Goal: Transaction & Acquisition: Purchase product/service

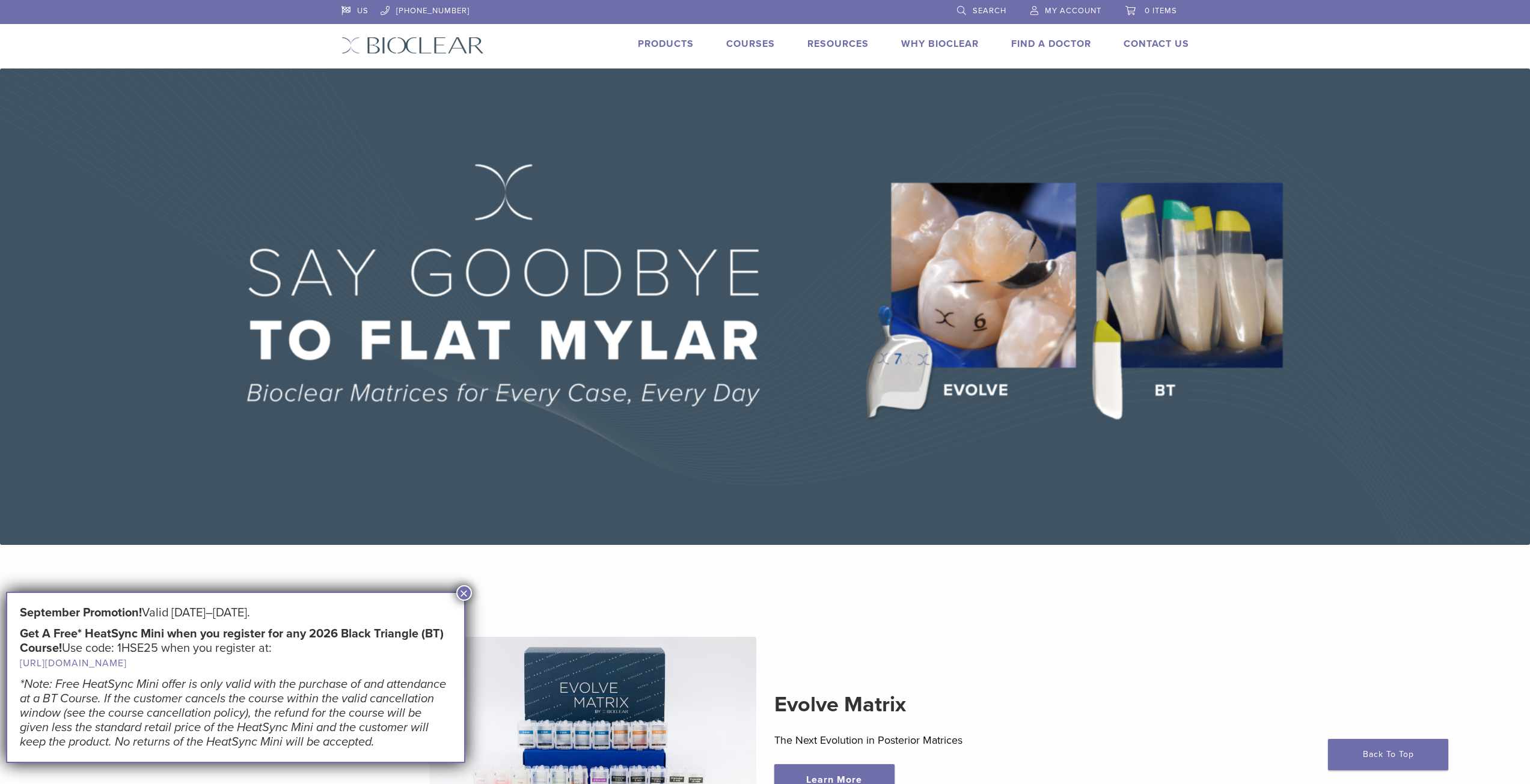
click at [1087, 12] on span "My Account" at bounding box center [1073, 11] width 56 height 10
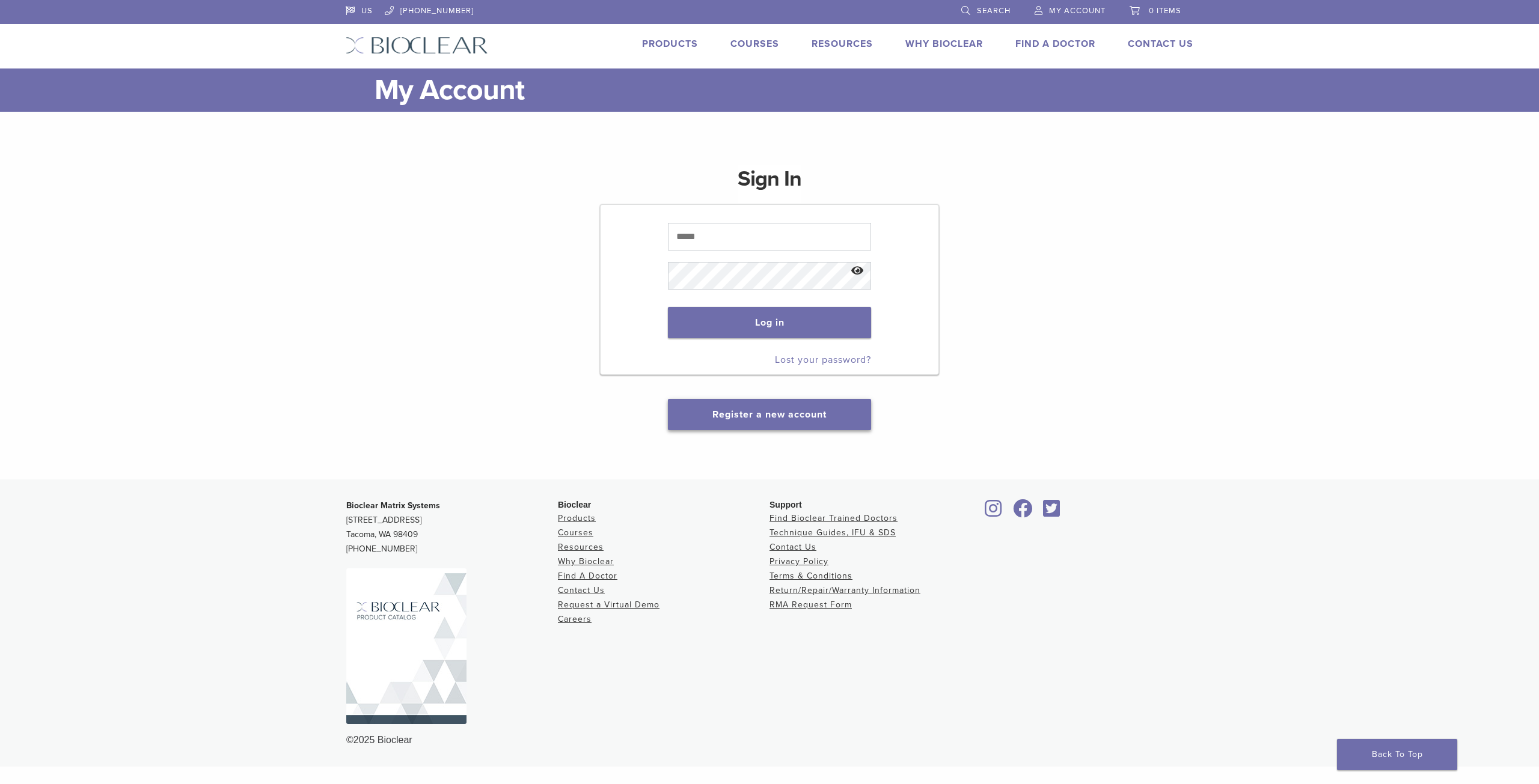
click at [766, 412] on link "Register a new account" at bounding box center [769, 414] width 114 height 12
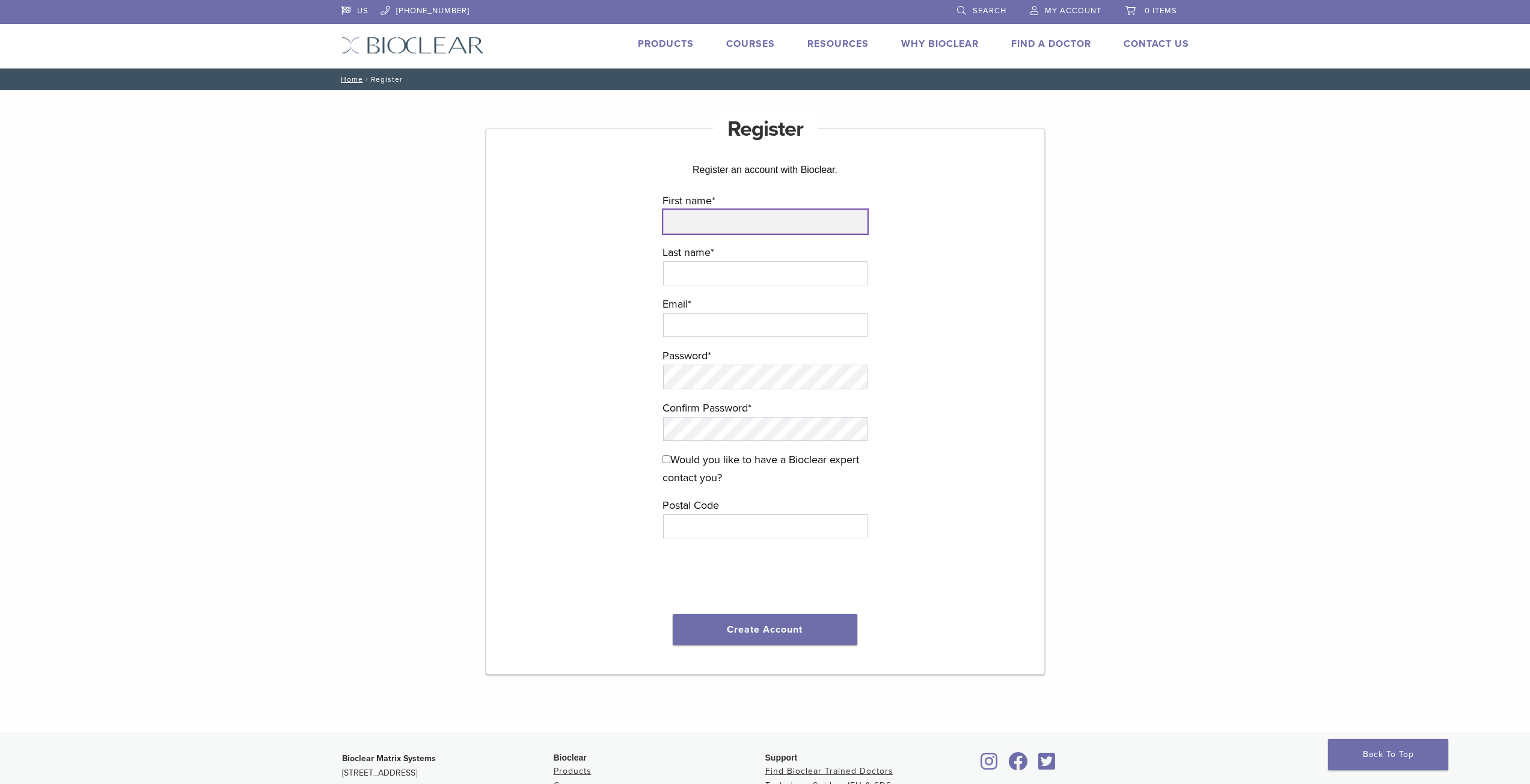
click at [750, 228] on input "First name *" at bounding box center [765, 221] width 204 height 24
type input "******"
click at [733, 275] on input "Last name *" at bounding box center [765, 273] width 204 height 24
type input "******"
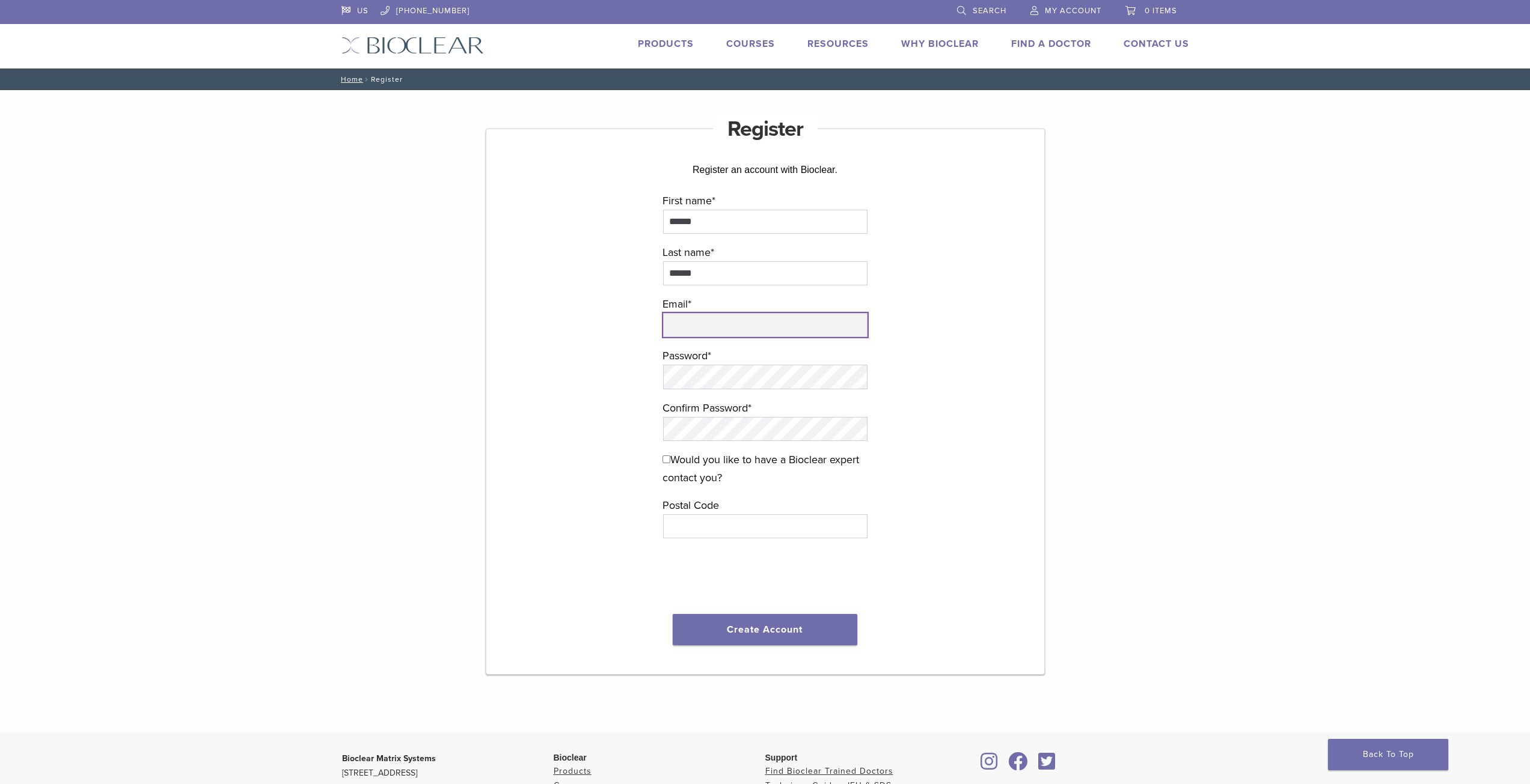
click at [734, 333] on input "email" at bounding box center [765, 325] width 204 height 24
type input "**********"
click at [726, 524] on input "text" at bounding box center [765, 526] width 204 height 24
type input "*****"
click at [759, 630] on button "Create Account" at bounding box center [765, 630] width 185 height 31
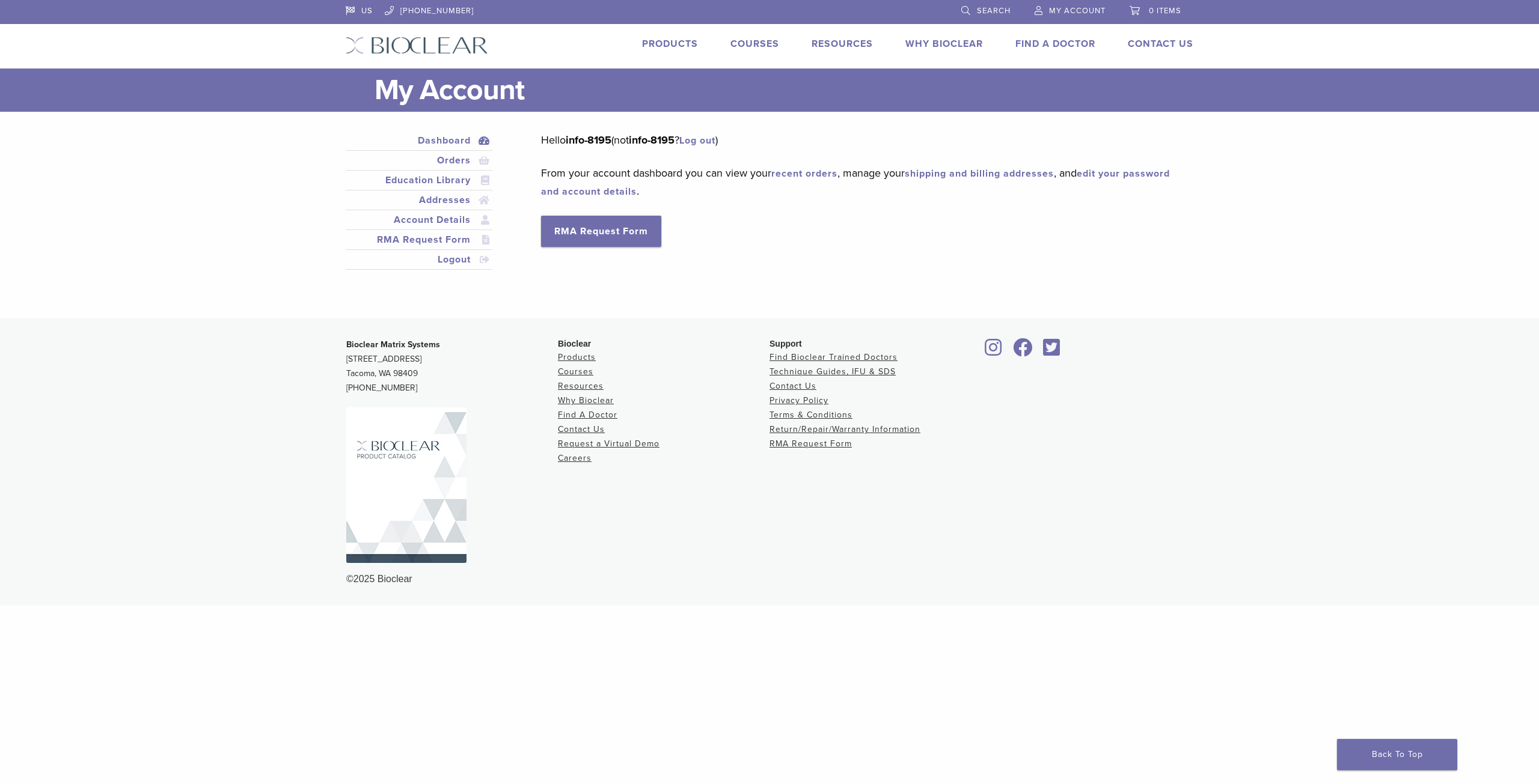
click at [757, 47] on link "Courses" at bounding box center [754, 44] width 48 height 12
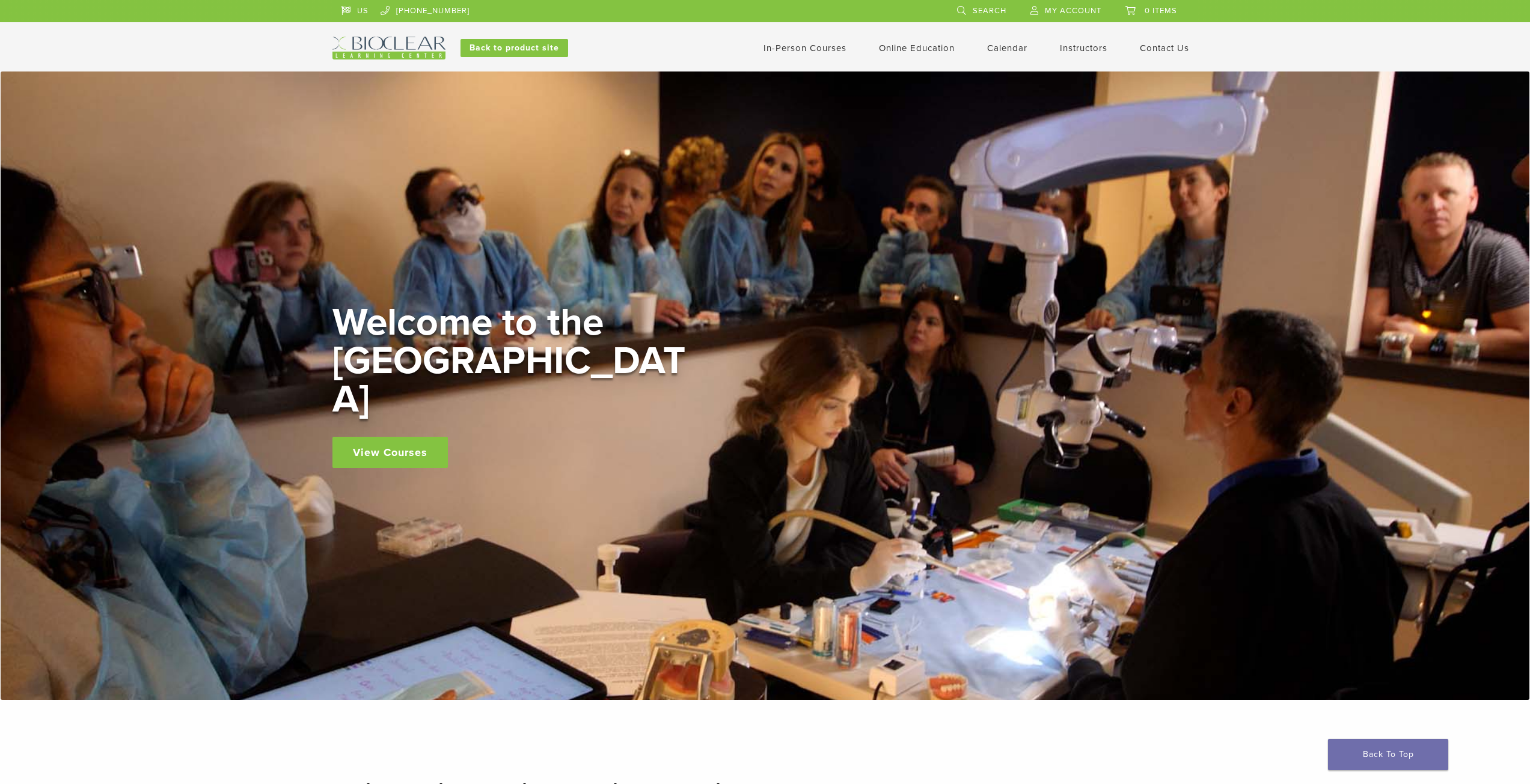
click at [812, 46] on link "In-Person Courses" at bounding box center [804, 48] width 83 height 11
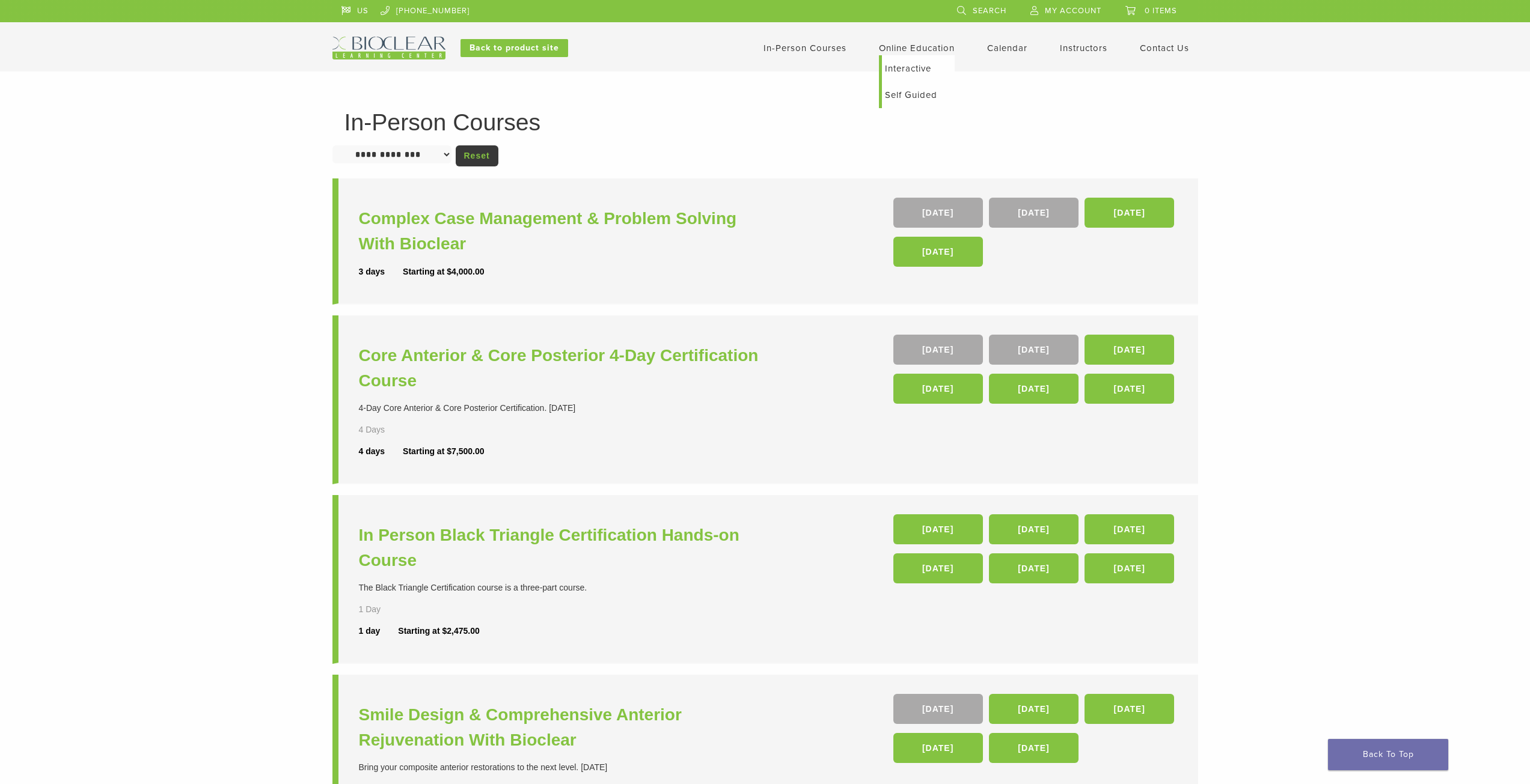
click at [916, 52] on link "Online Education" at bounding box center [916, 48] width 76 height 11
click at [903, 70] on link "Interactive" at bounding box center [918, 68] width 73 height 26
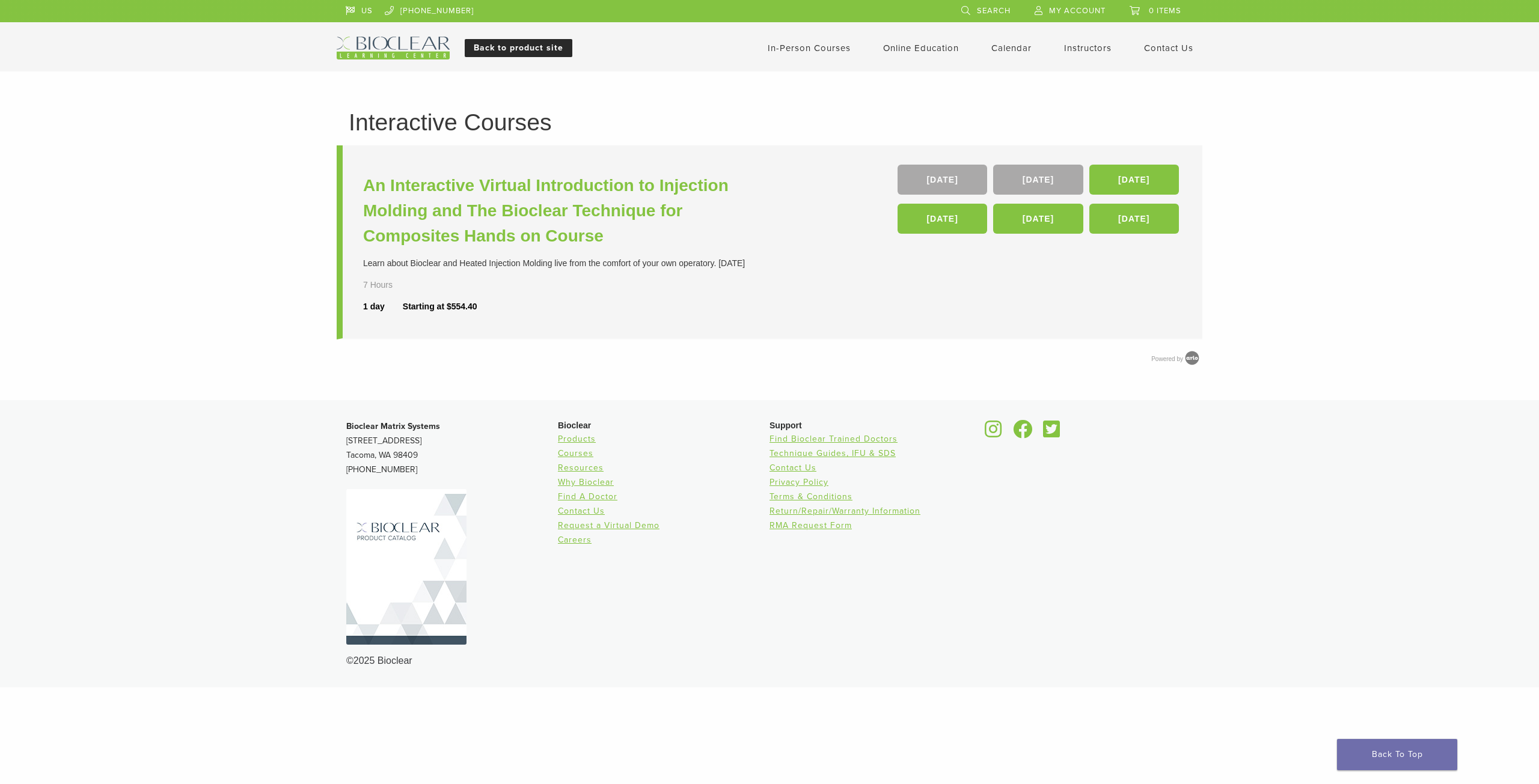
click at [536, 49] on link "Back to product site" at bounding box center [518, 48] width 107 height 18
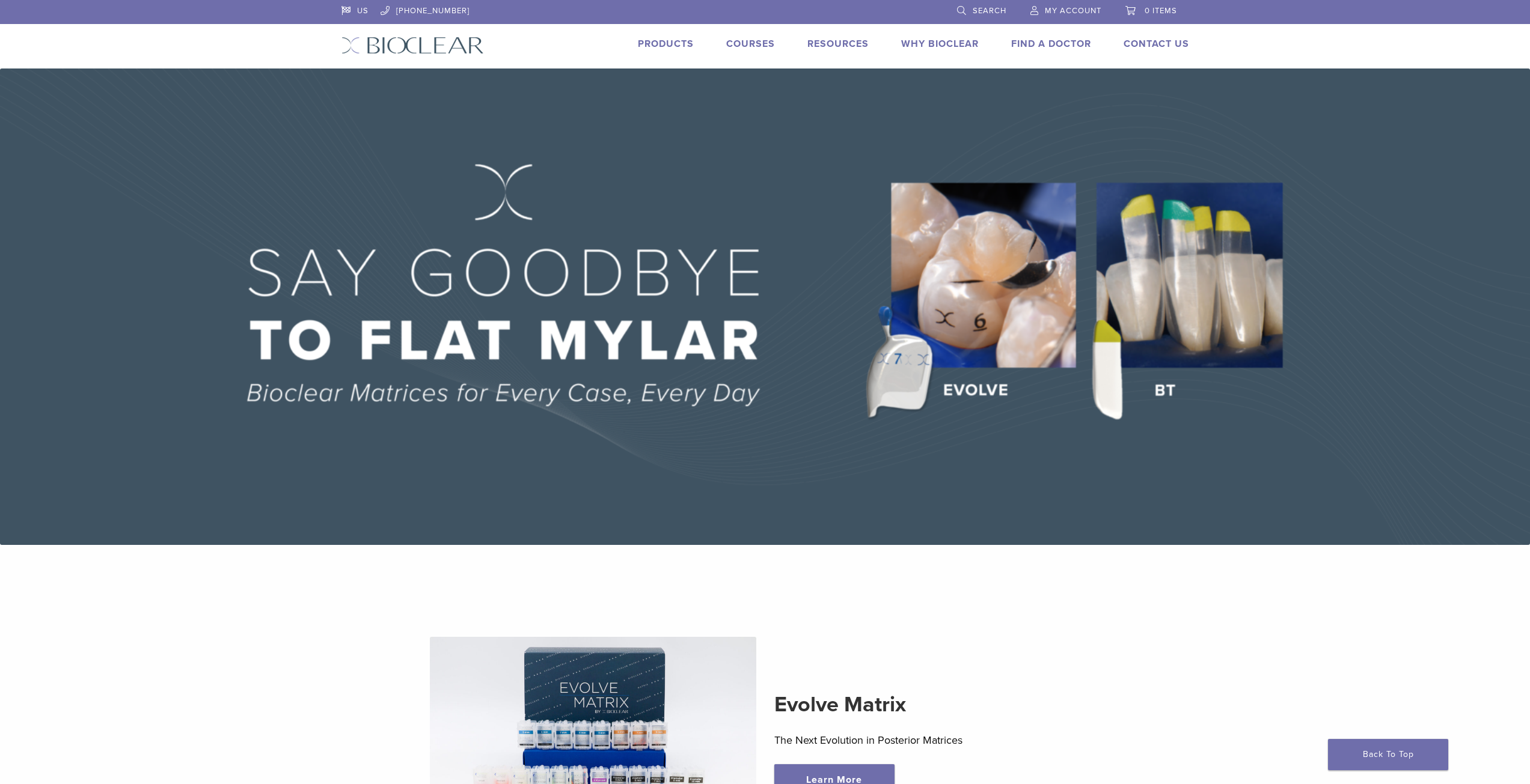
click at [668, 42] on link "Products" at bounding box center [665, 44] width 56 height 12
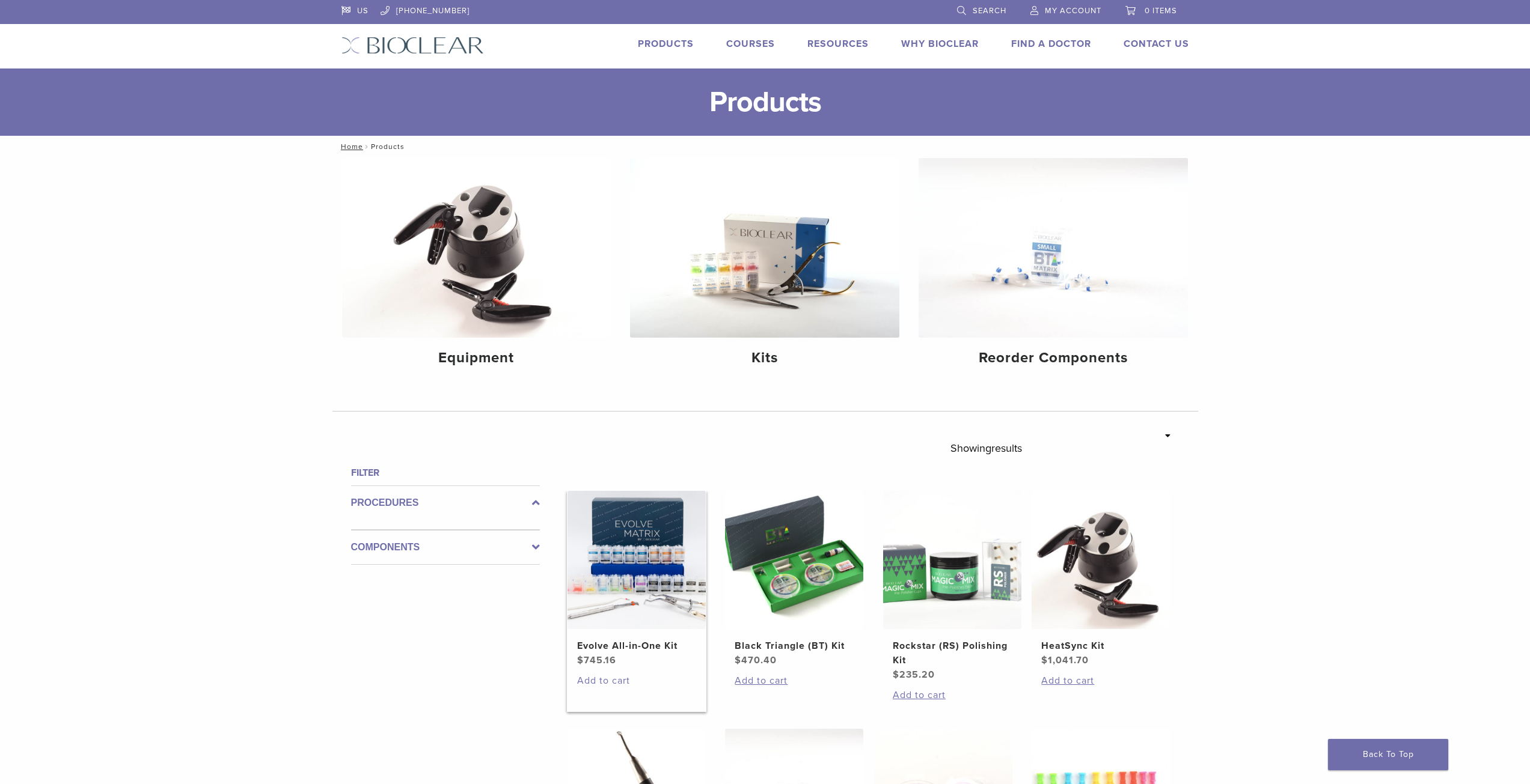
click at [586, 678] on link "Add to cart" at bounding box center [637, 681] width 119 height 15
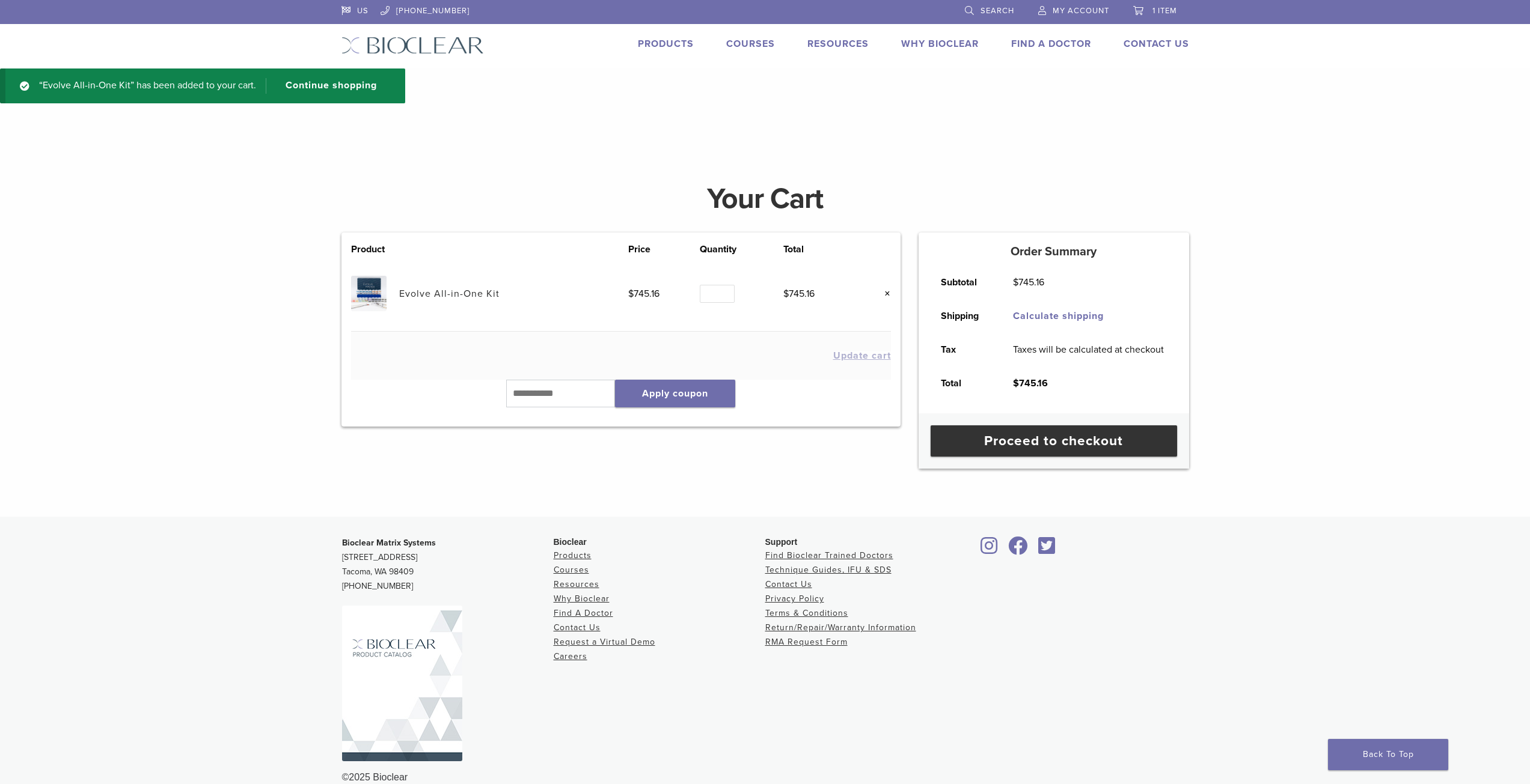
scroll to position [20, 0]
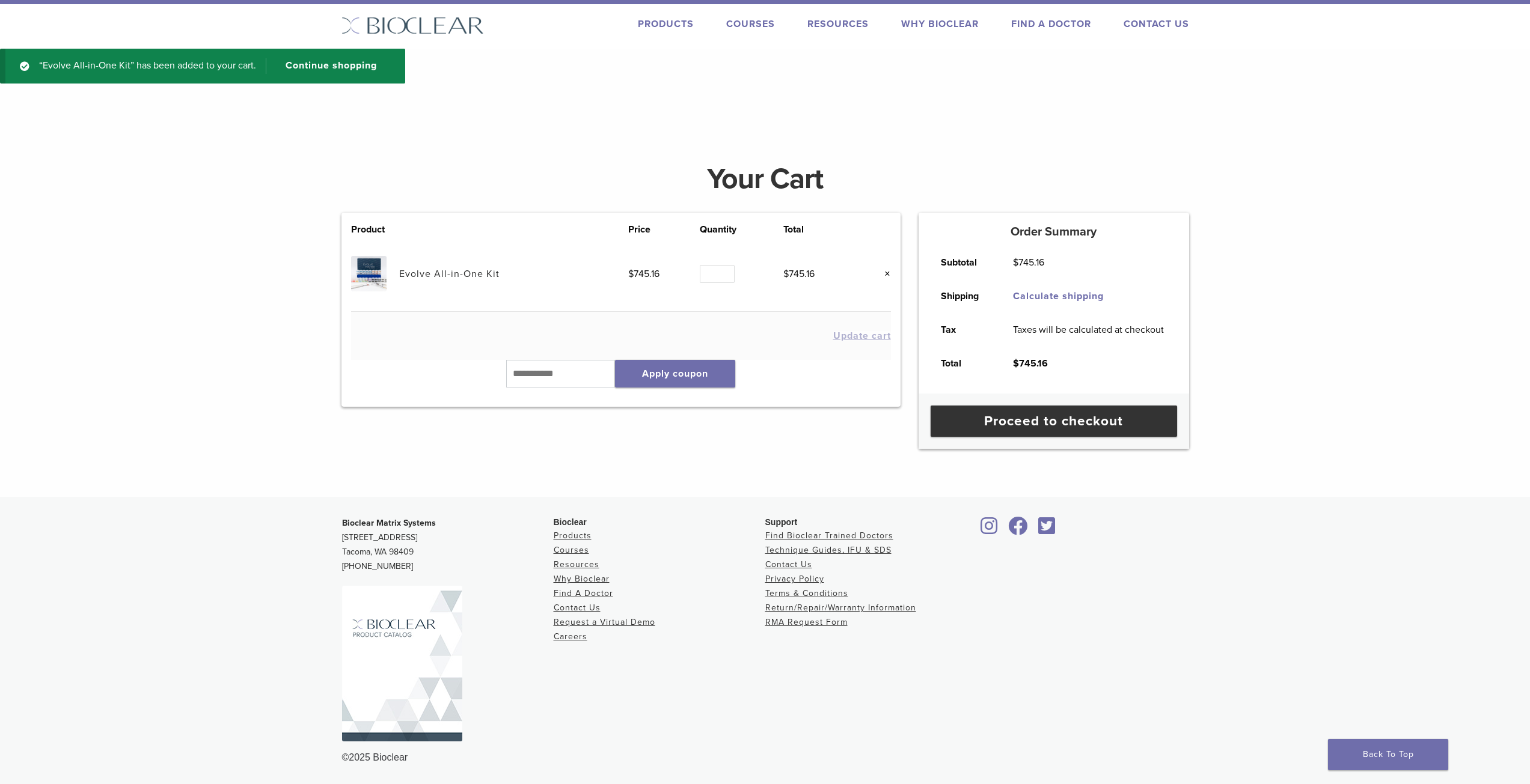
click at [852, 152] on div "Your Cart" at bounding box center [765, 179] width 866 height 67
click at [647, 18] on link "Products" at bounding box center [665, 24] width 56 height 12
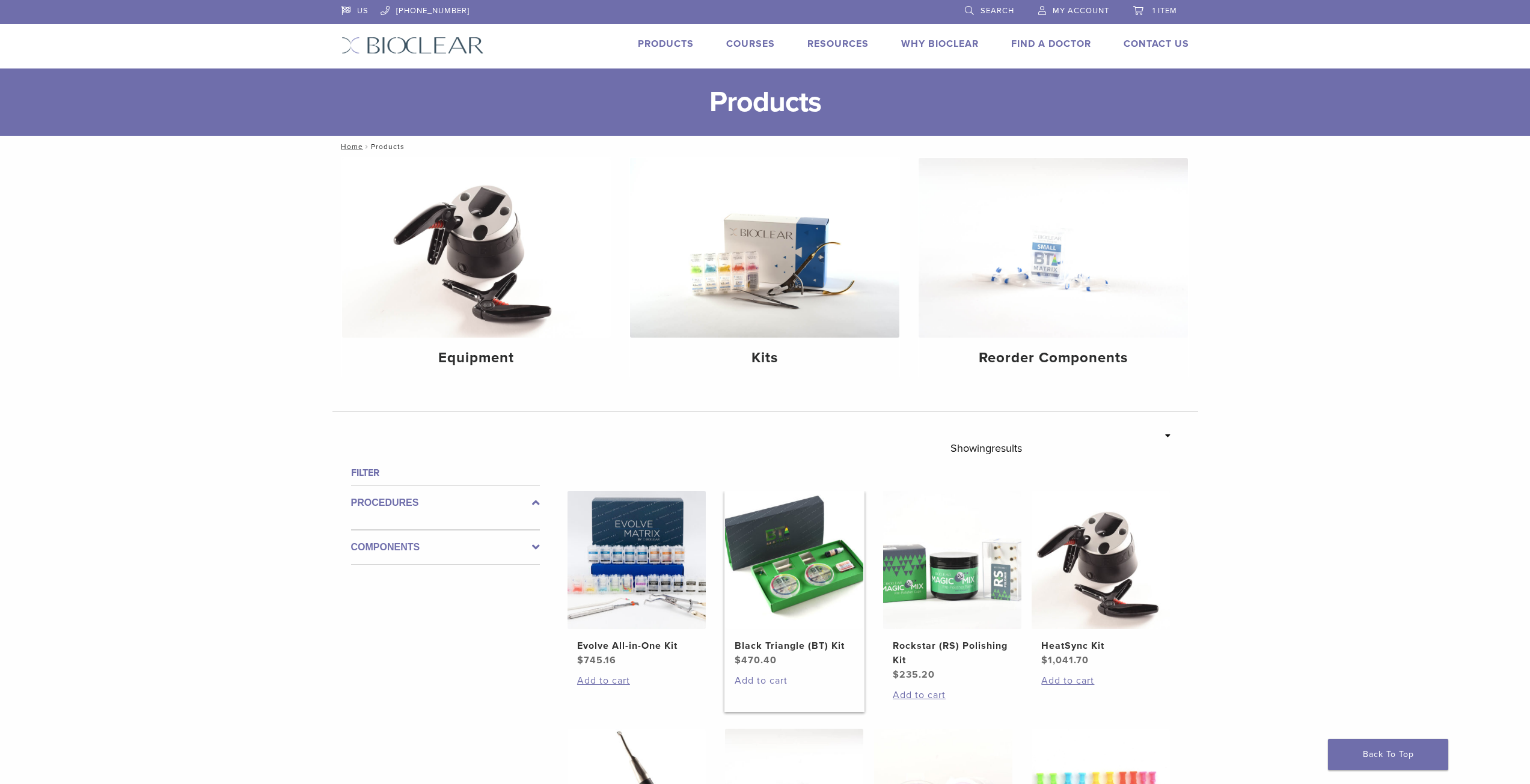
click at [764, 682] on link "Add to cart" at bounding box center [794, 681] width 119 height 15
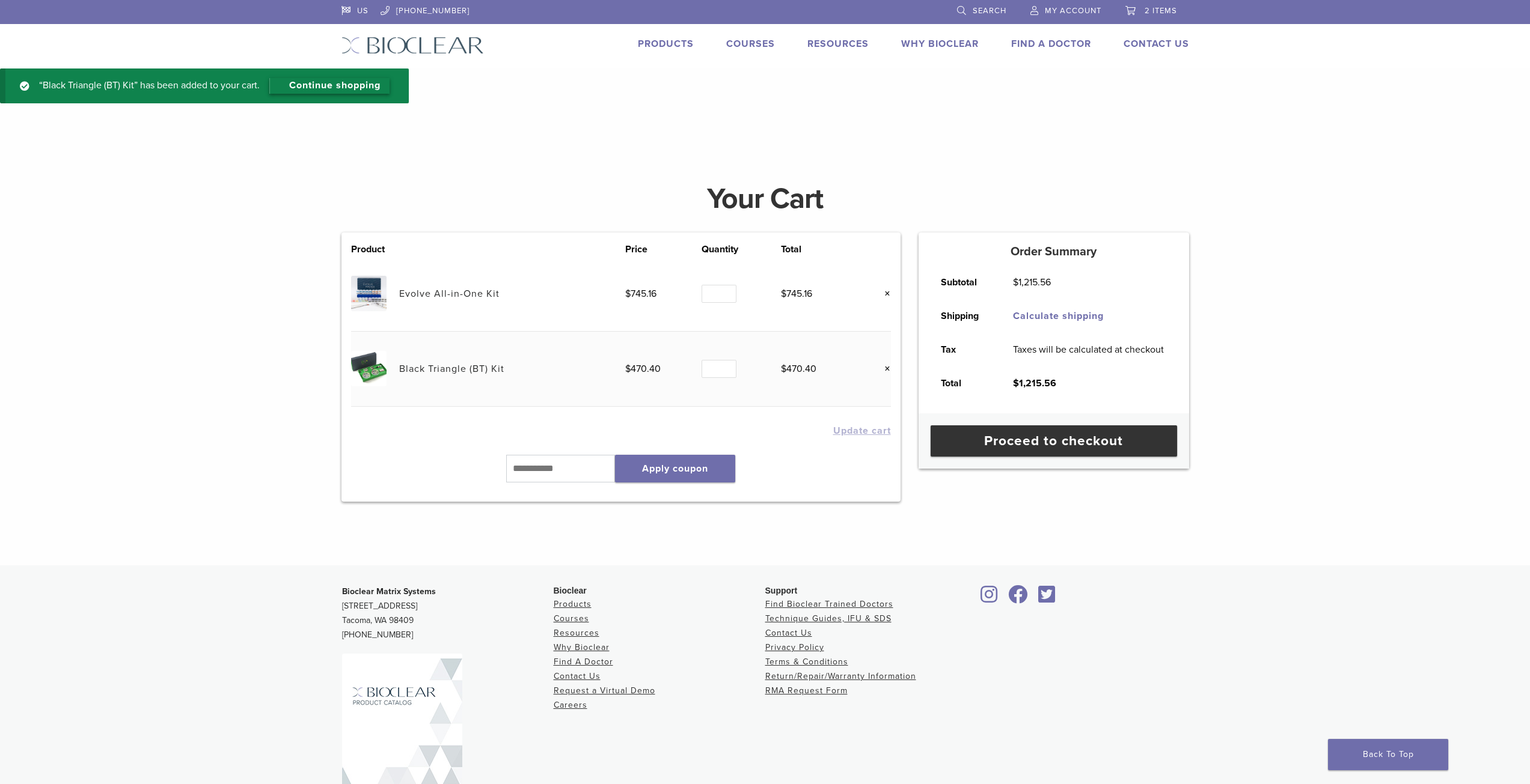
click at [354, 87] on link "Continue shopping" at bounding box center [330, 86] width 120 height 15
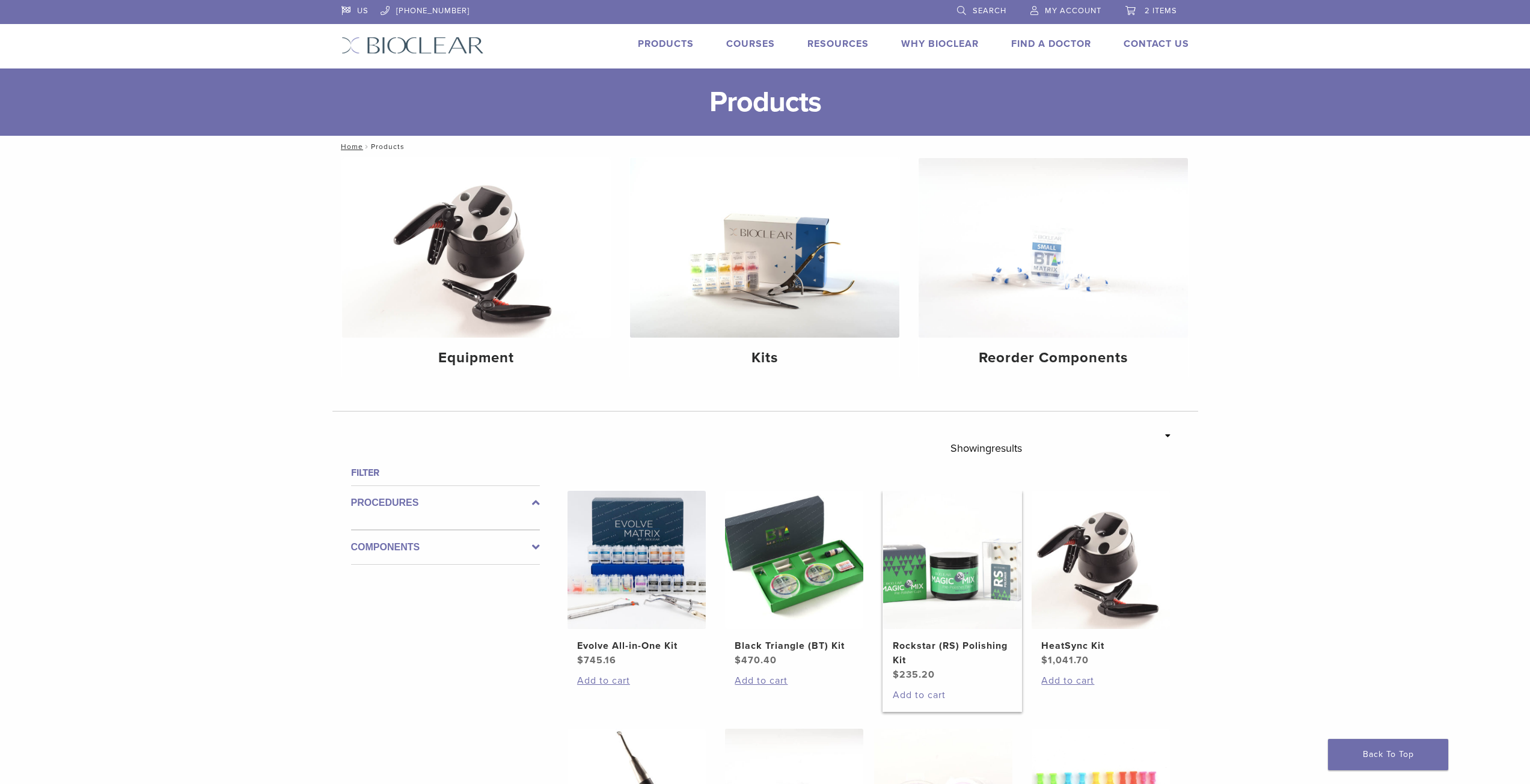
click at [928, 696] on link "Add to cart" at bounding box center [952, 696] width 119 height 15
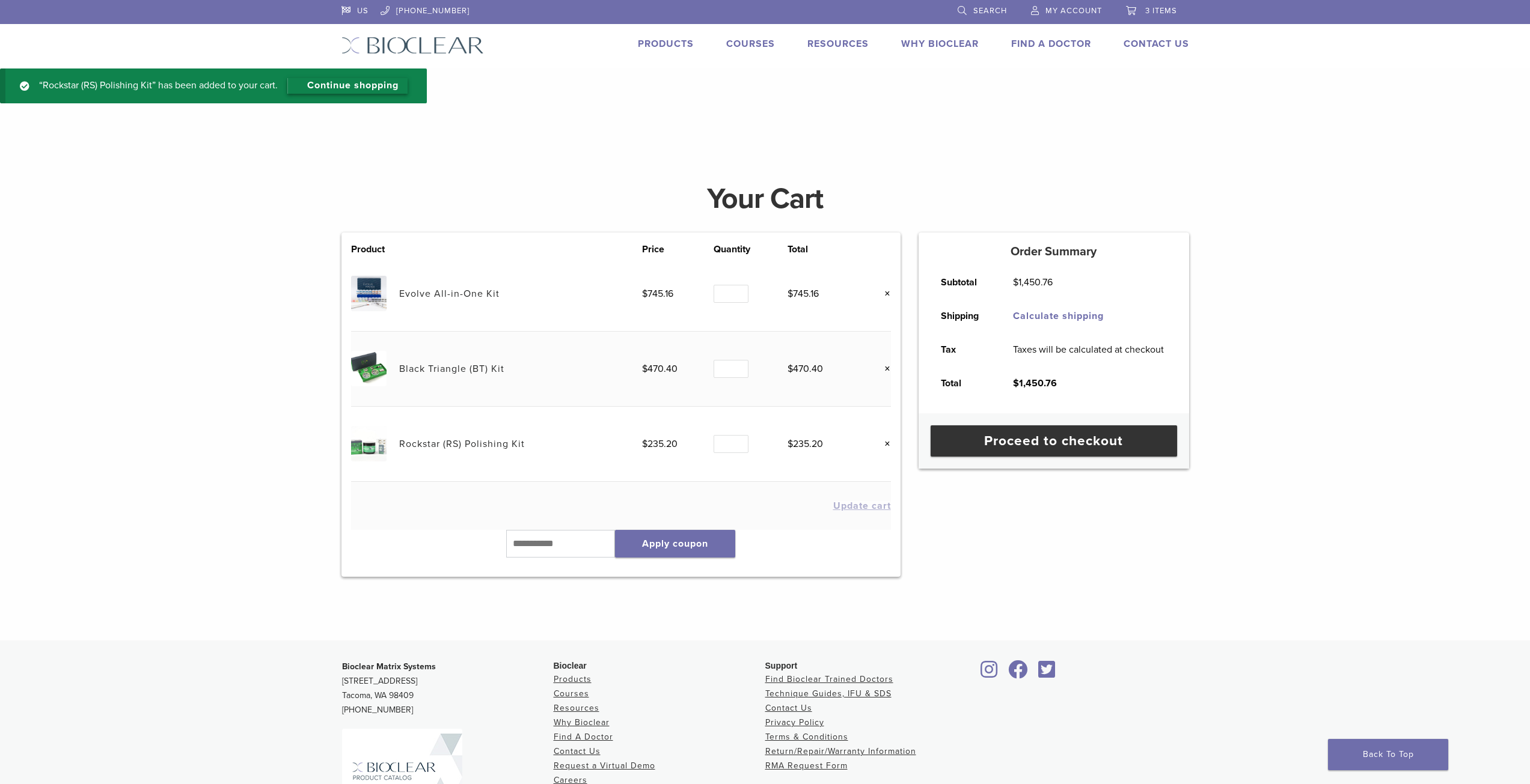
click at [383, 80] on link "Continue shopping" at bounding box center [348, 86] width 120 height 15
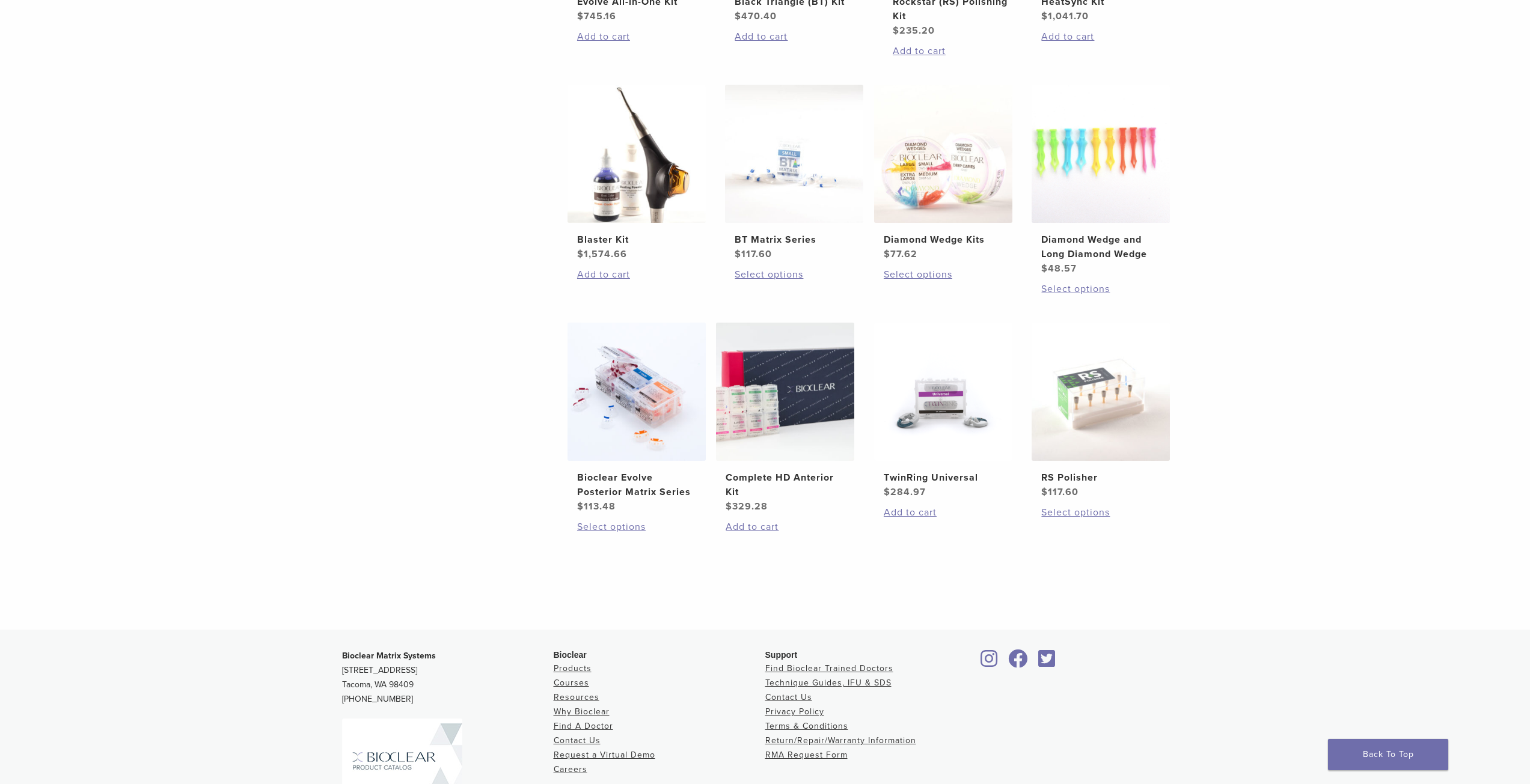
scroll to position [646, 0]
click at [636, 407] on img at bounding box center [637, 391] width 138 height 138
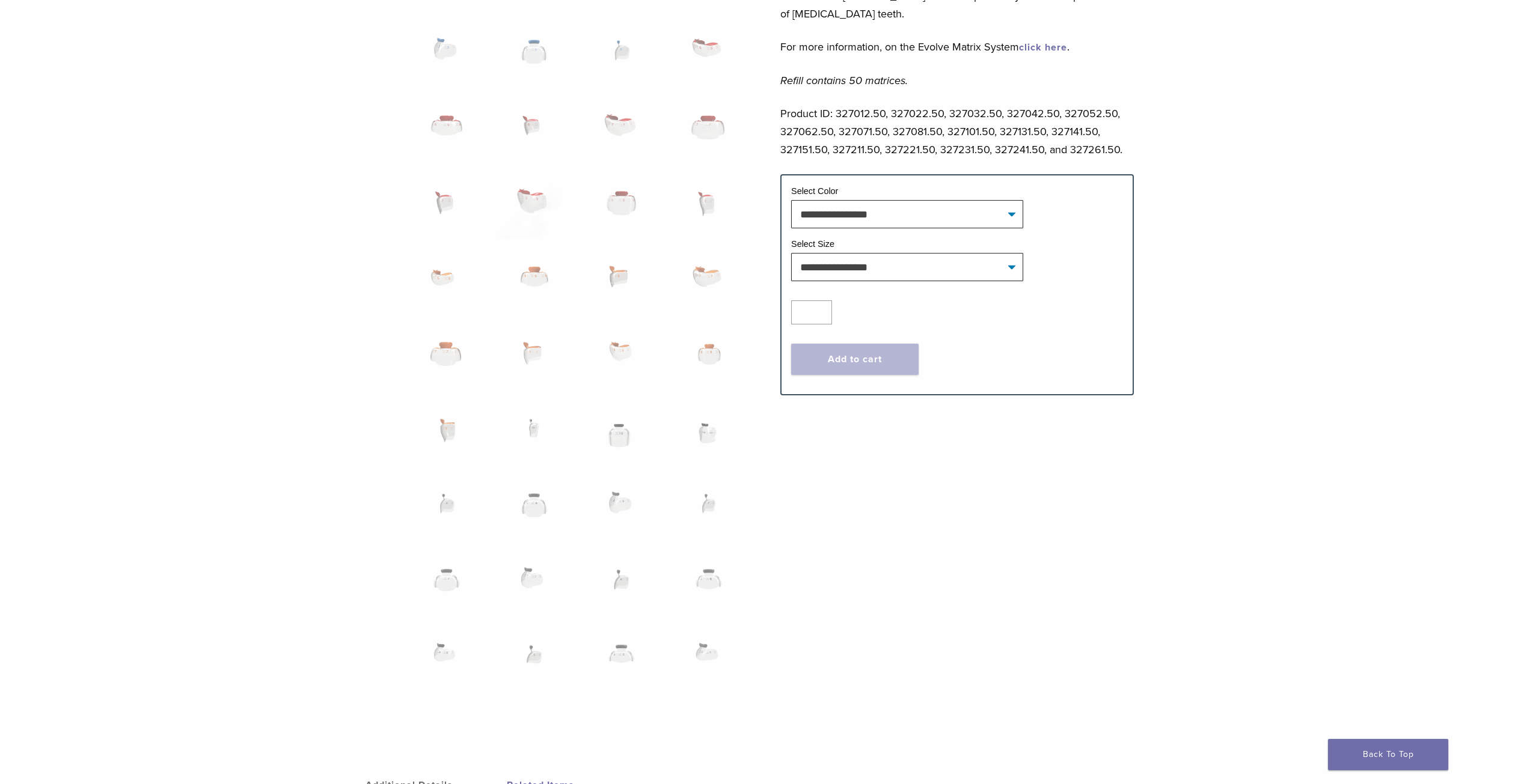
scroll to position [623, 0]
click at [1015, 270] on select "**********" at bounding box center [907, 266] width 232 height 27
click at [1012, 213] on select "**********" at bounding box center [907, 212] width 232 height 27
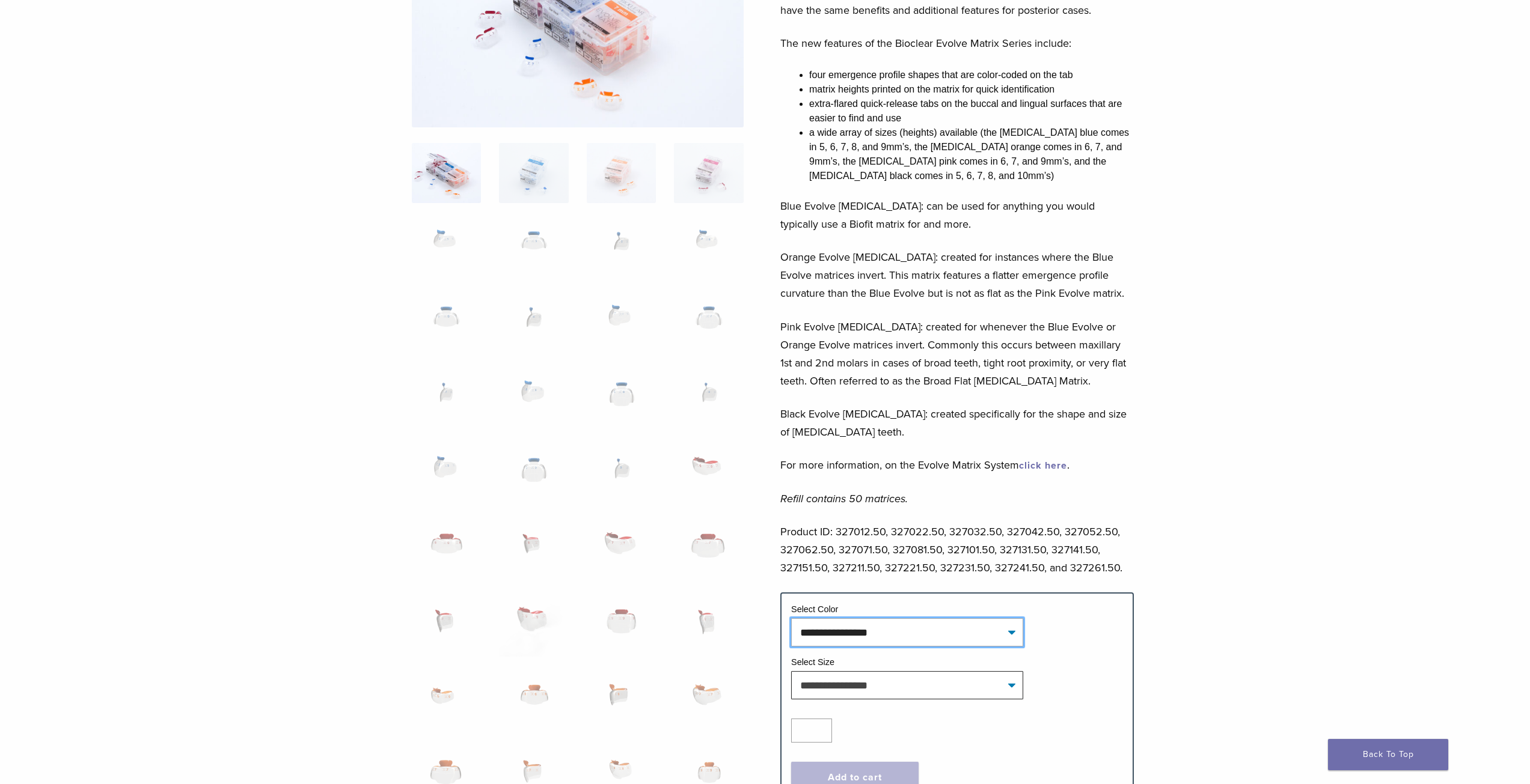
scroll to position [0, 0]
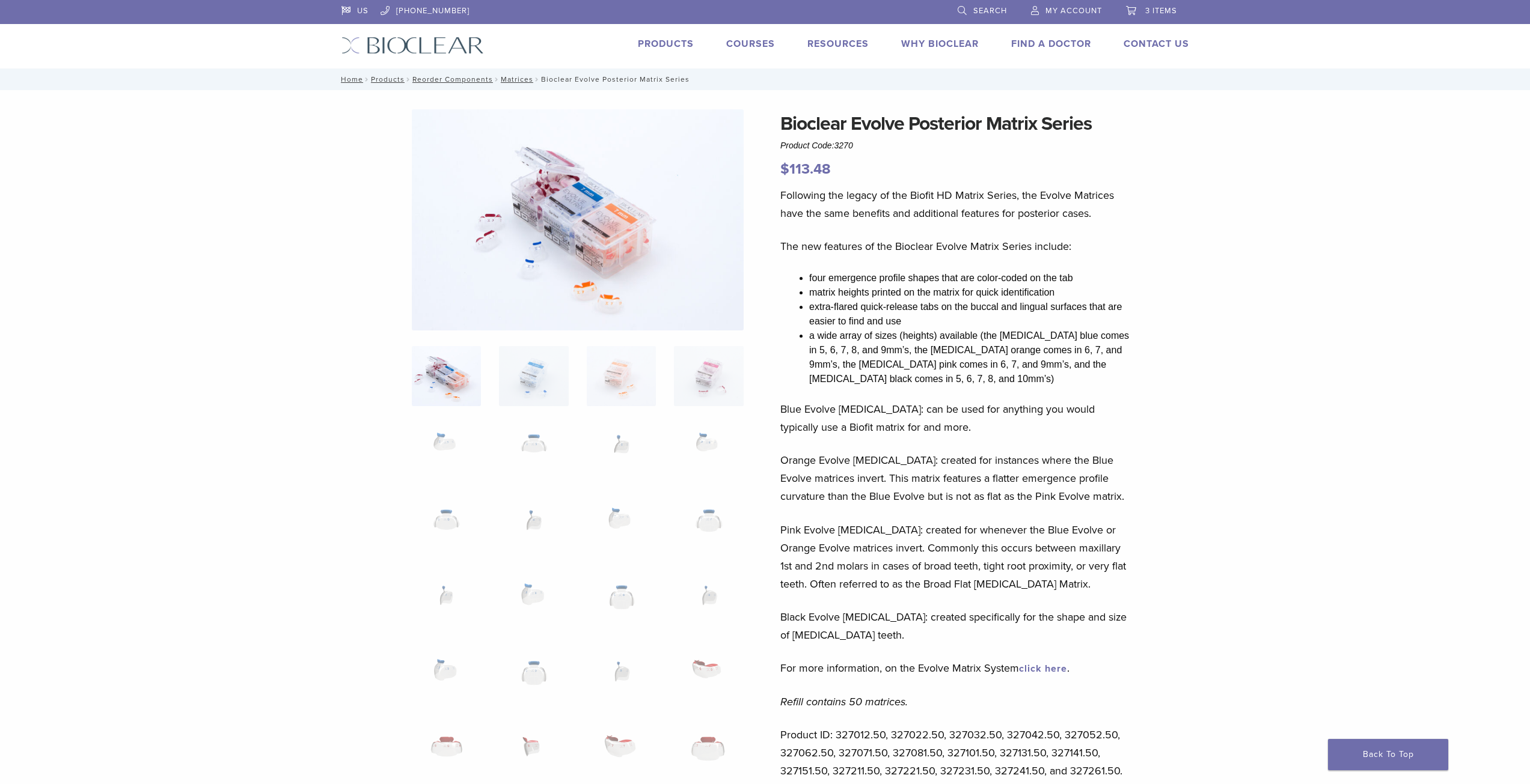
click at [664, 42] on link "Products" at bounding box center [665, 44] width 56 height 12
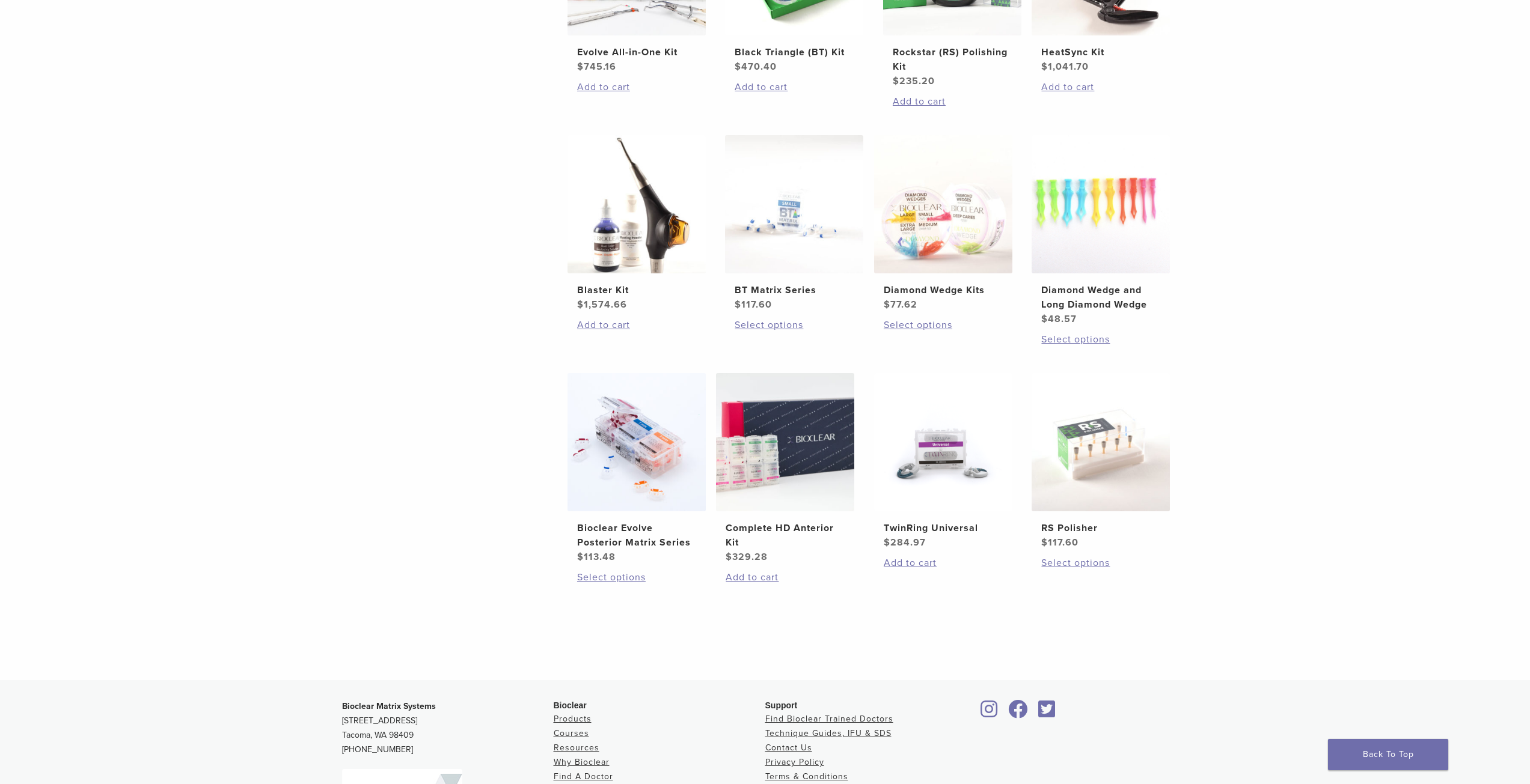
scroll to position [596, 0]
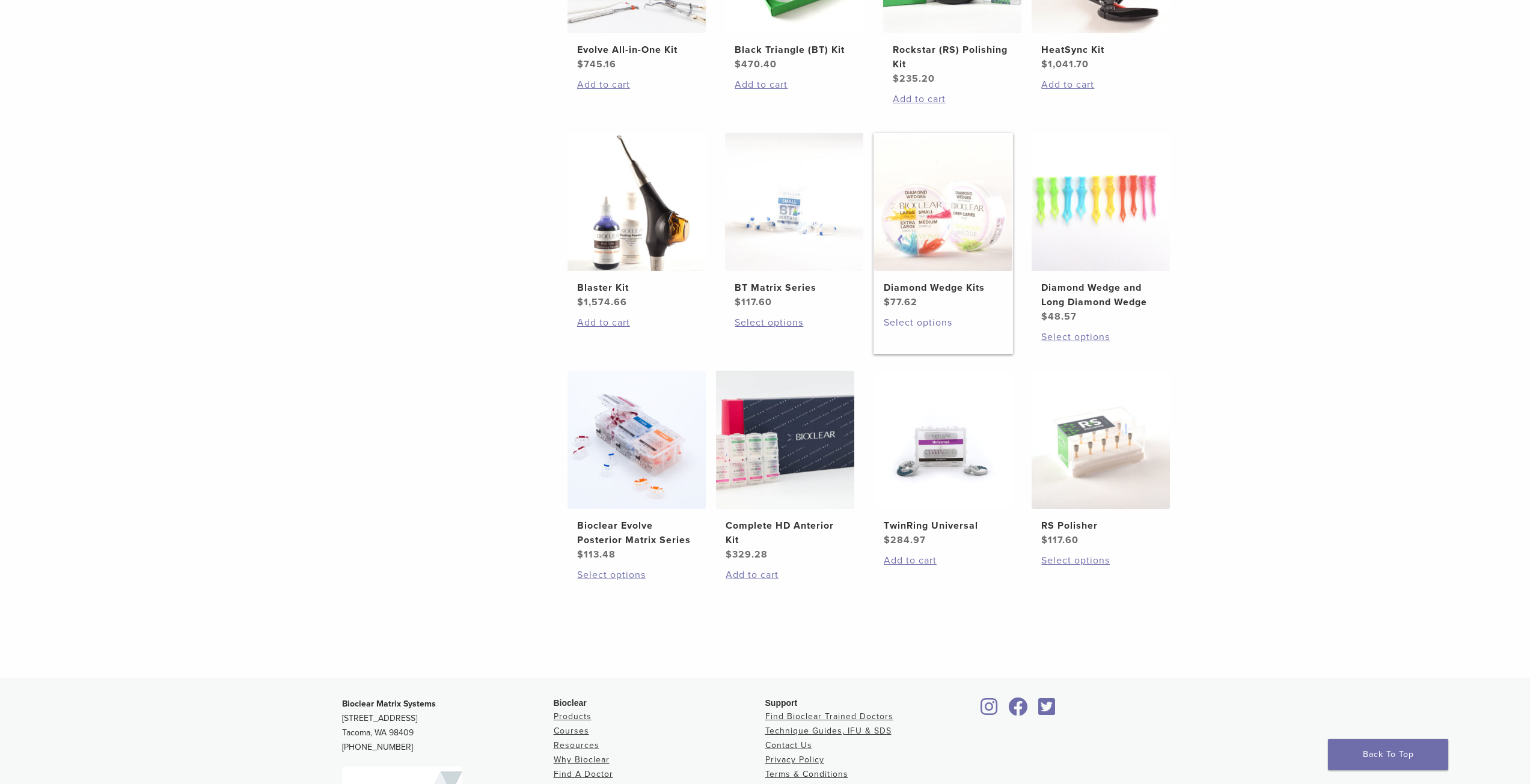
click at [916, 321] on link "Select options" at bounding box center [943, 323] width 119 height 15
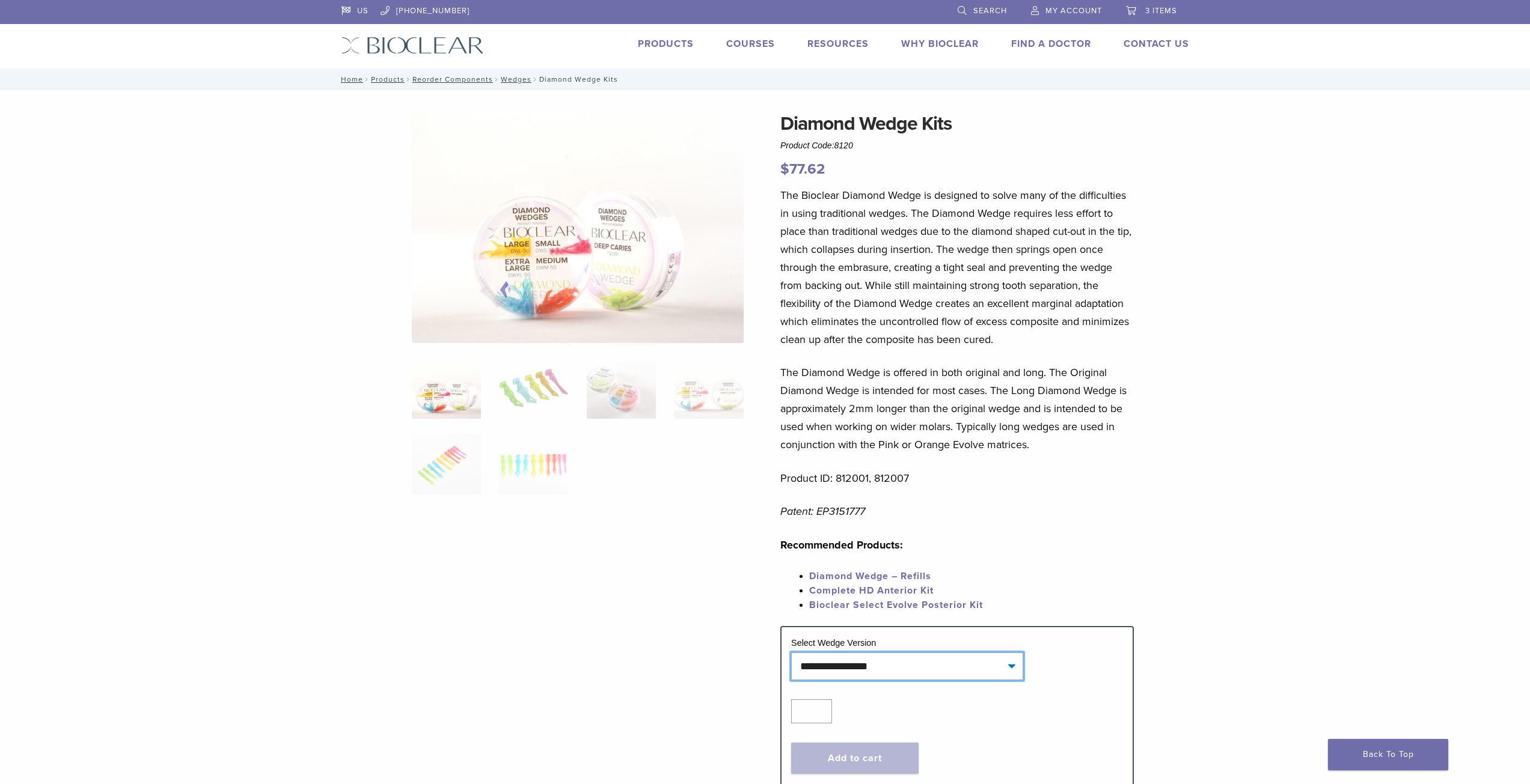
click at [1015, 670] on select "**********" at bounding box center [907, 667] width 232 height 27
click at [791, 653] on select "**********" at bounding box center [907, 667] width 232 height 27
select select "**********"
click at [862, 777] on button "Add to cart" at bounding box center [855, 773] width 128 height 31
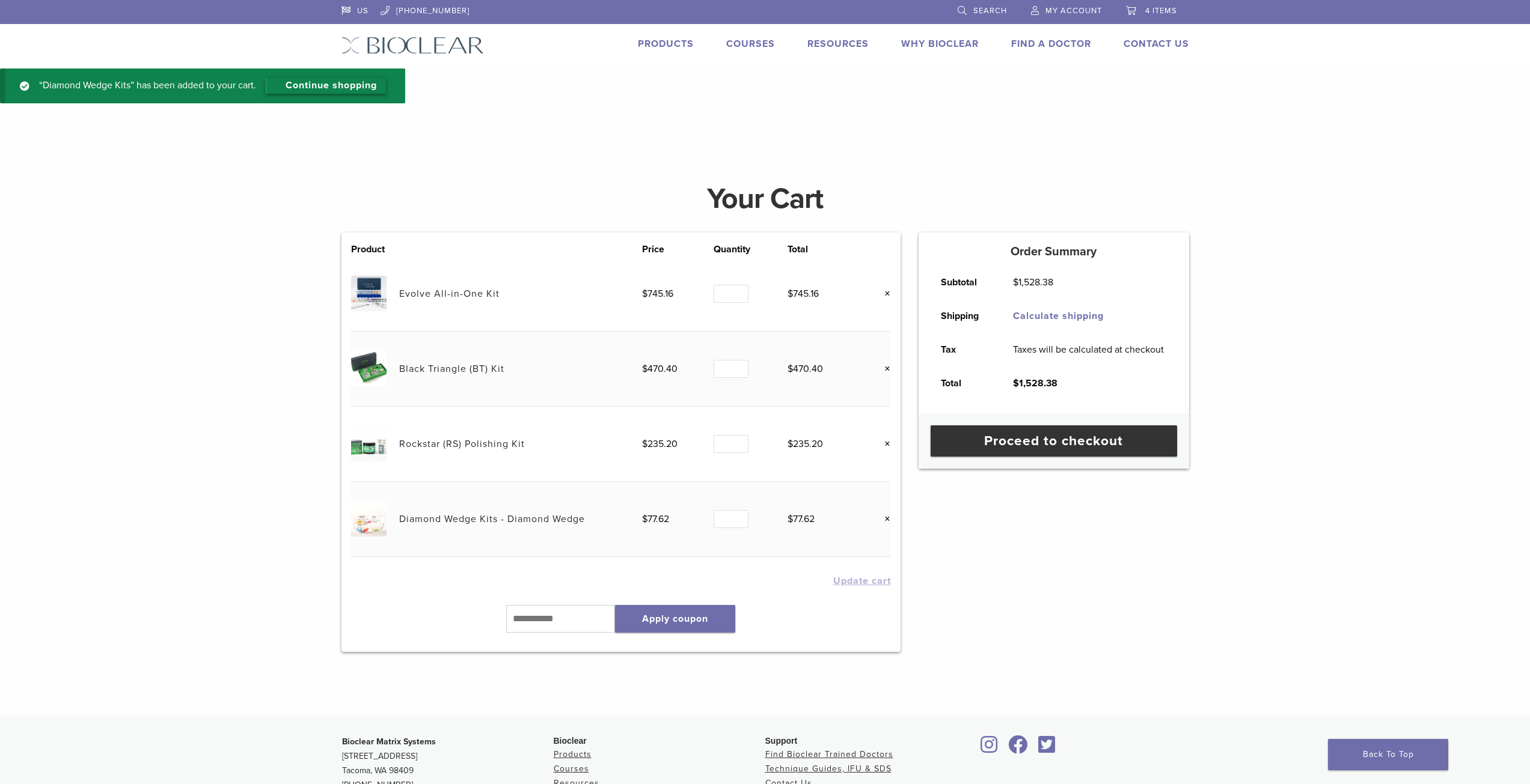
click at [334, 90] on link "Continue shopping" at bounding box center [326, 86] width 120 height 15
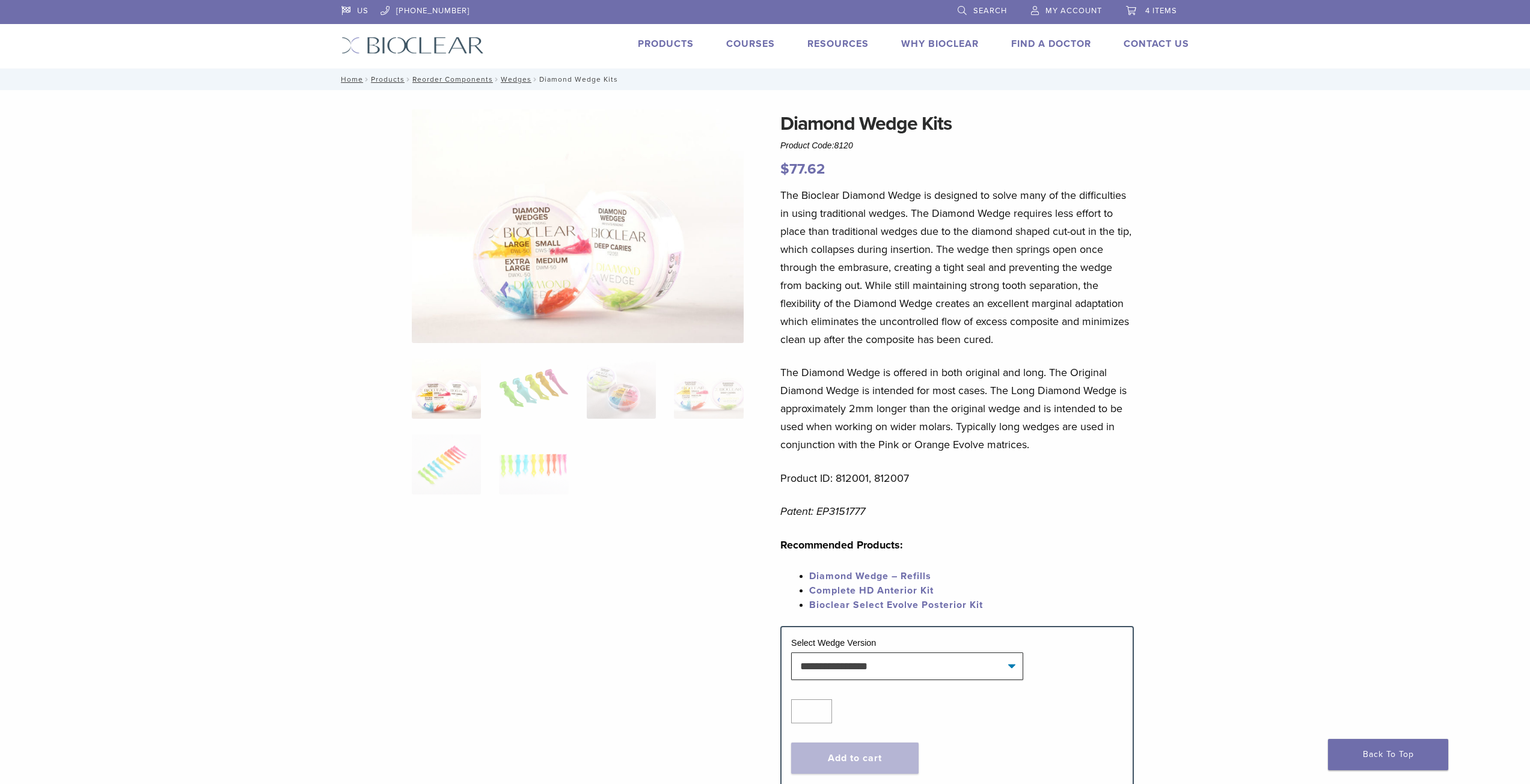
click at [644, 44] on link "Products" at bounding box center [665, 44] width 56 height 12
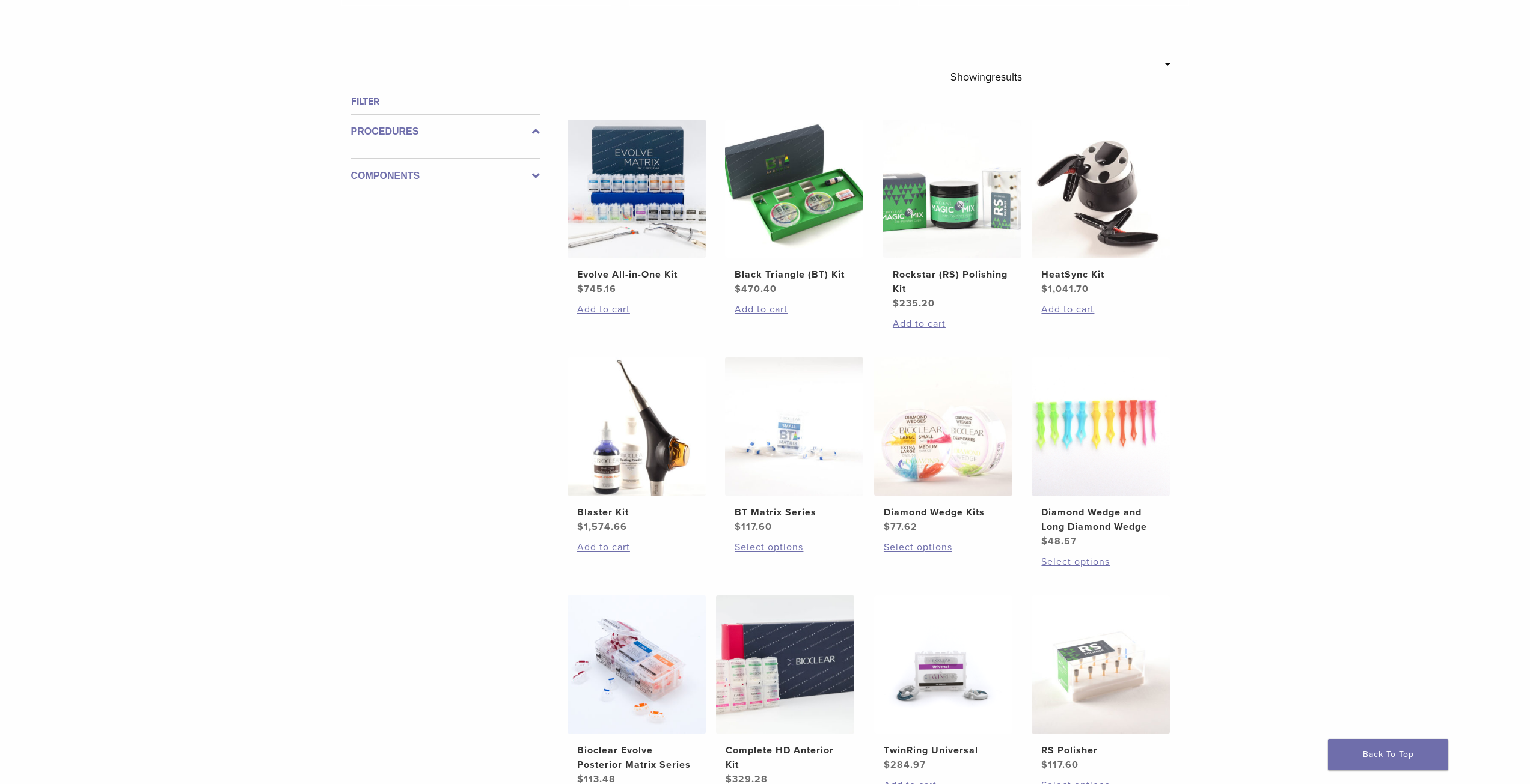
scroll to position [374, 0]
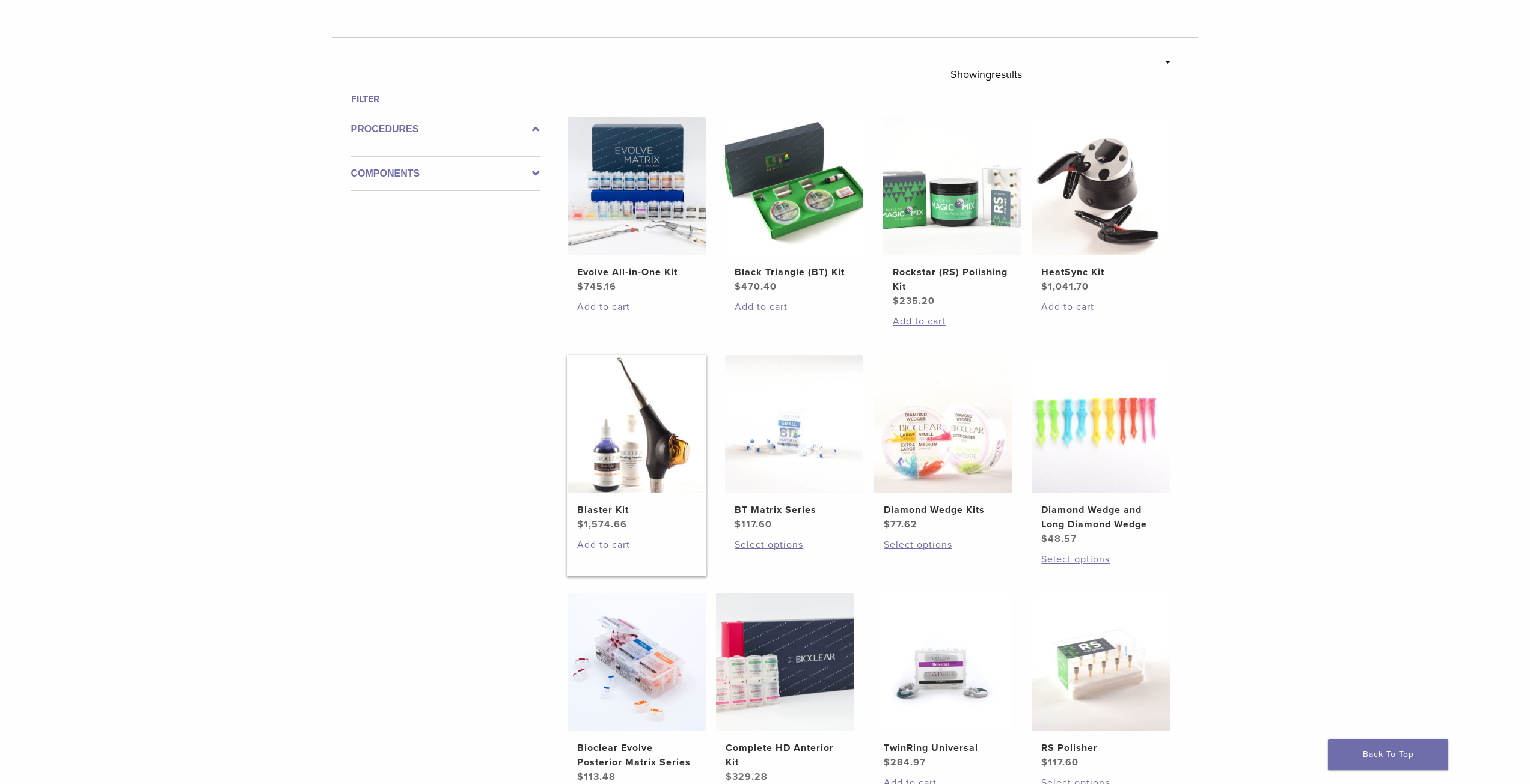
click at [610, 546] on link "Add to cart" at bounding box center [637, 545] width 119 height 15
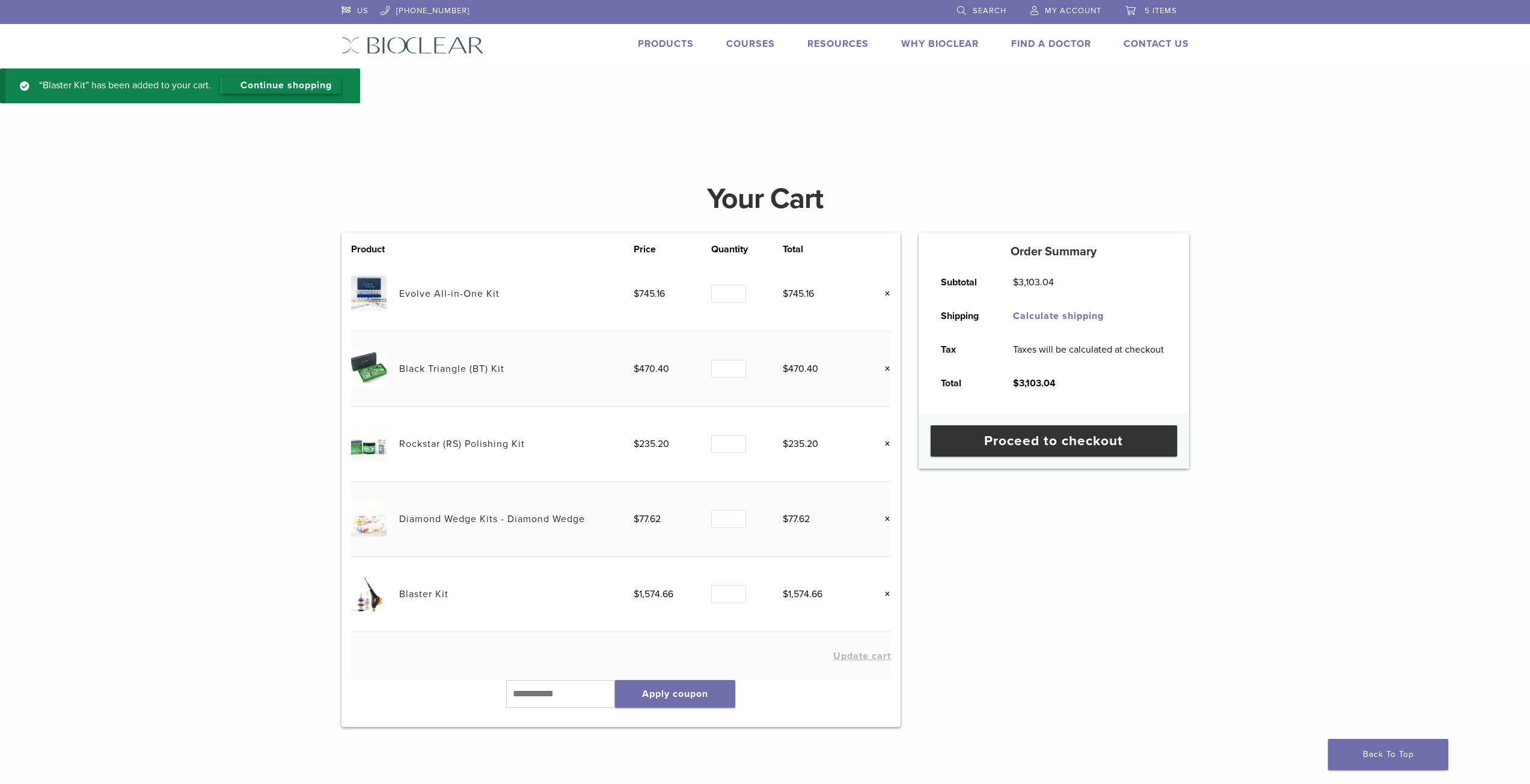
click at [291, 81] on link "Continue shopping" at bounding box center [280, 86] width 120 height 15
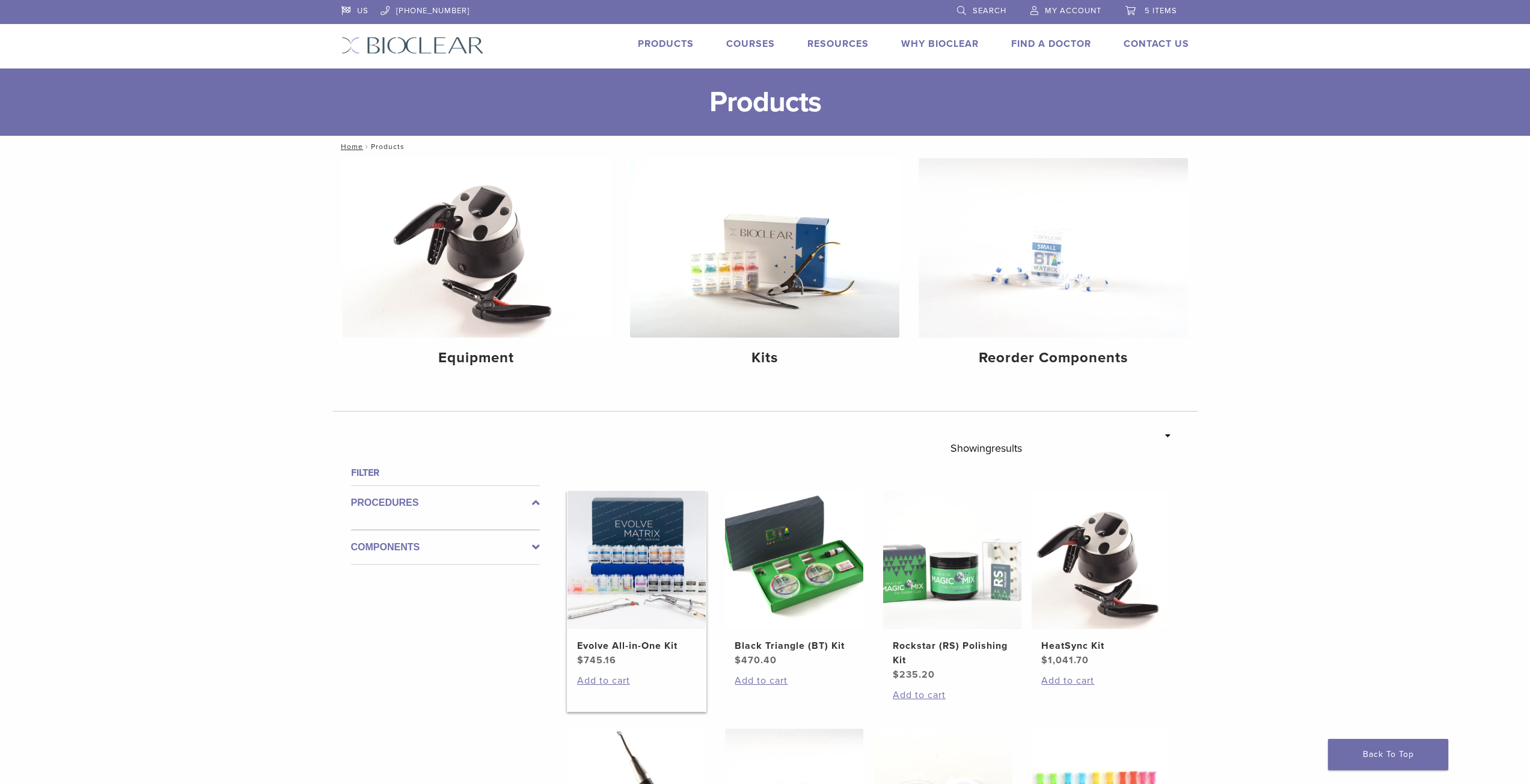
click at [604, 648] on h2 "Evolve All-in-One Kit" at bounding box center [637, 647] width 119 height 15
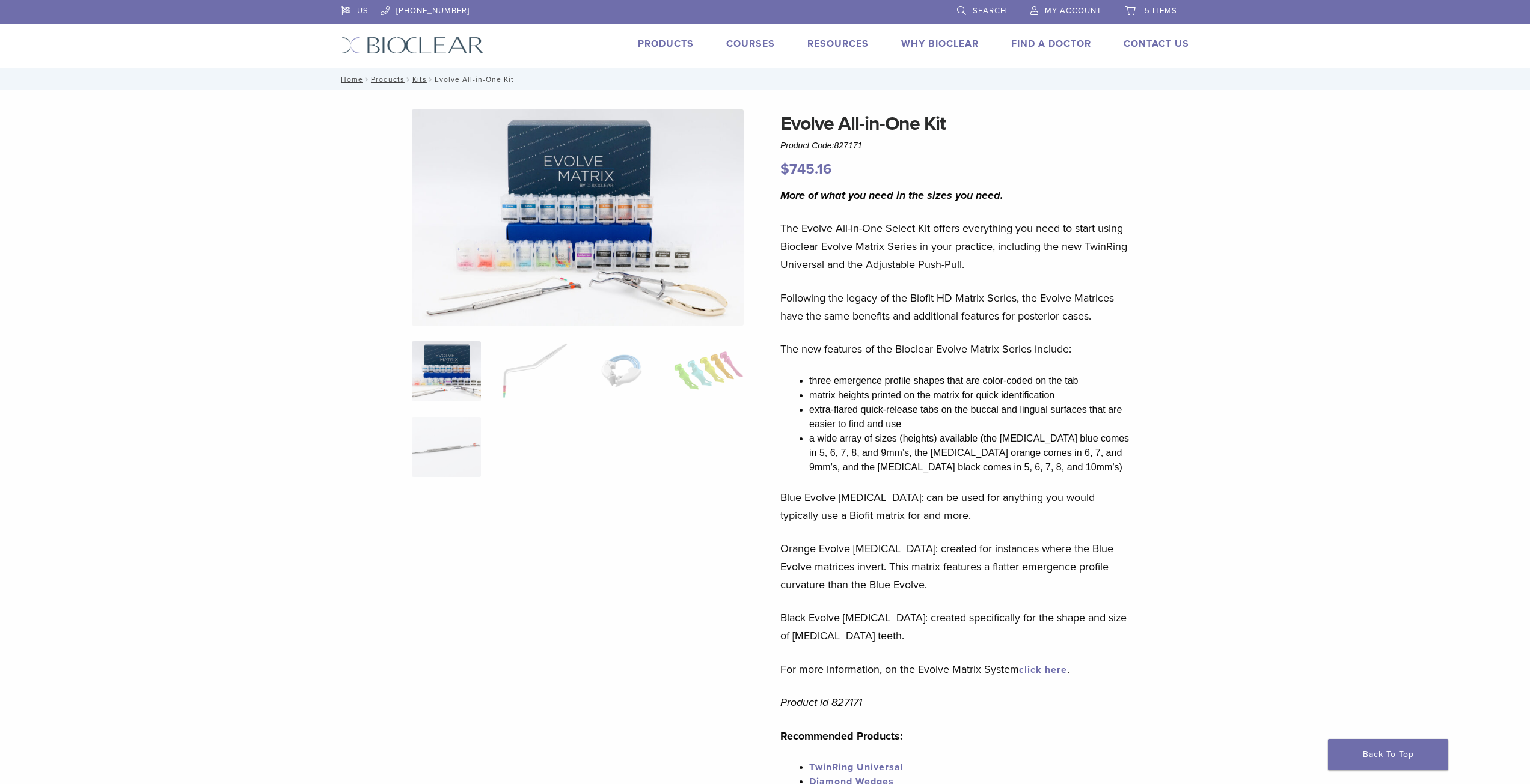
click at [1037, 667] on link "click here" at bounding box center [1043, 669] width 48 height 12
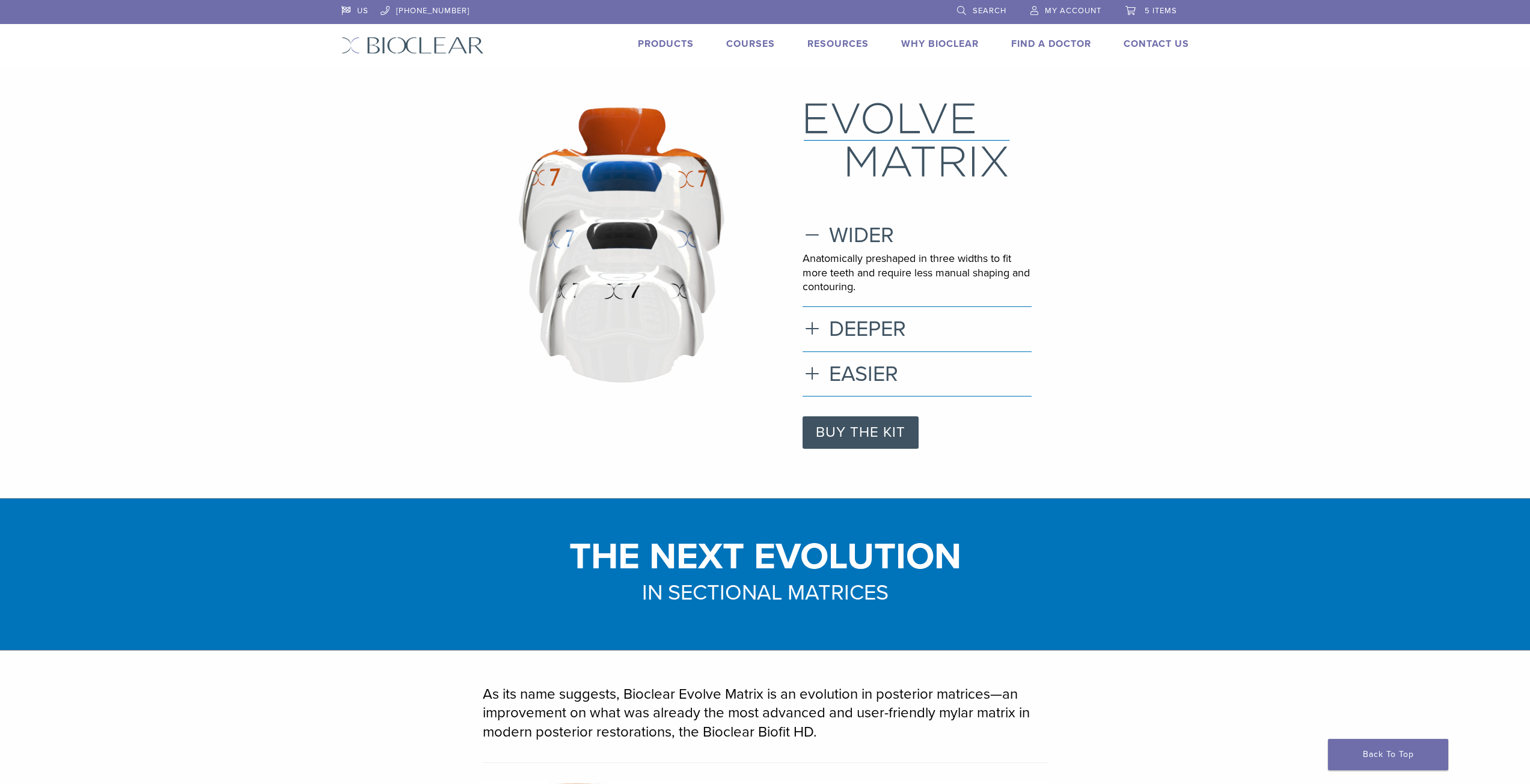
click at [668, 41] on link "Products" at bounding box center [665, 44] width 56 height 12
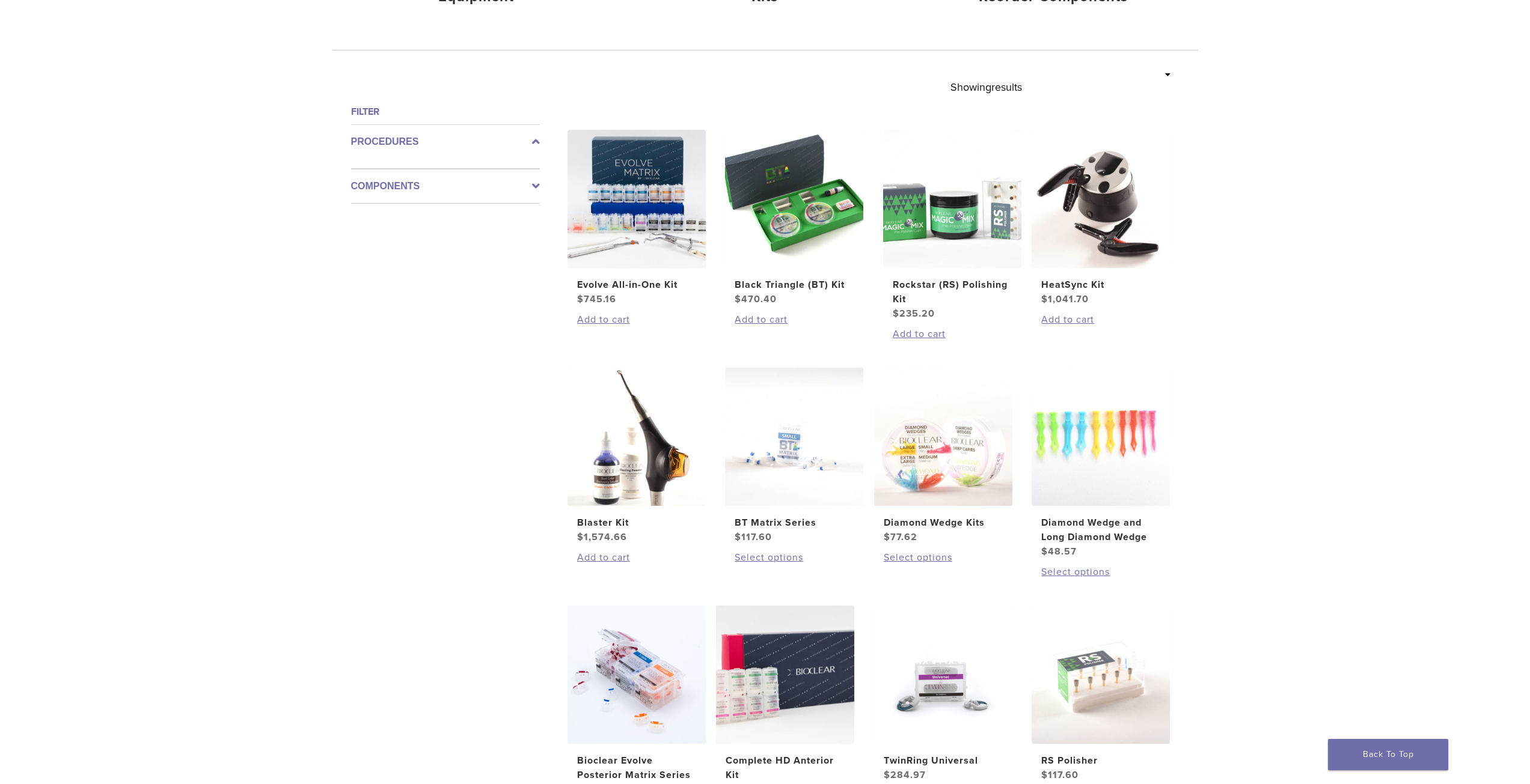
scroll to position [411, 0]
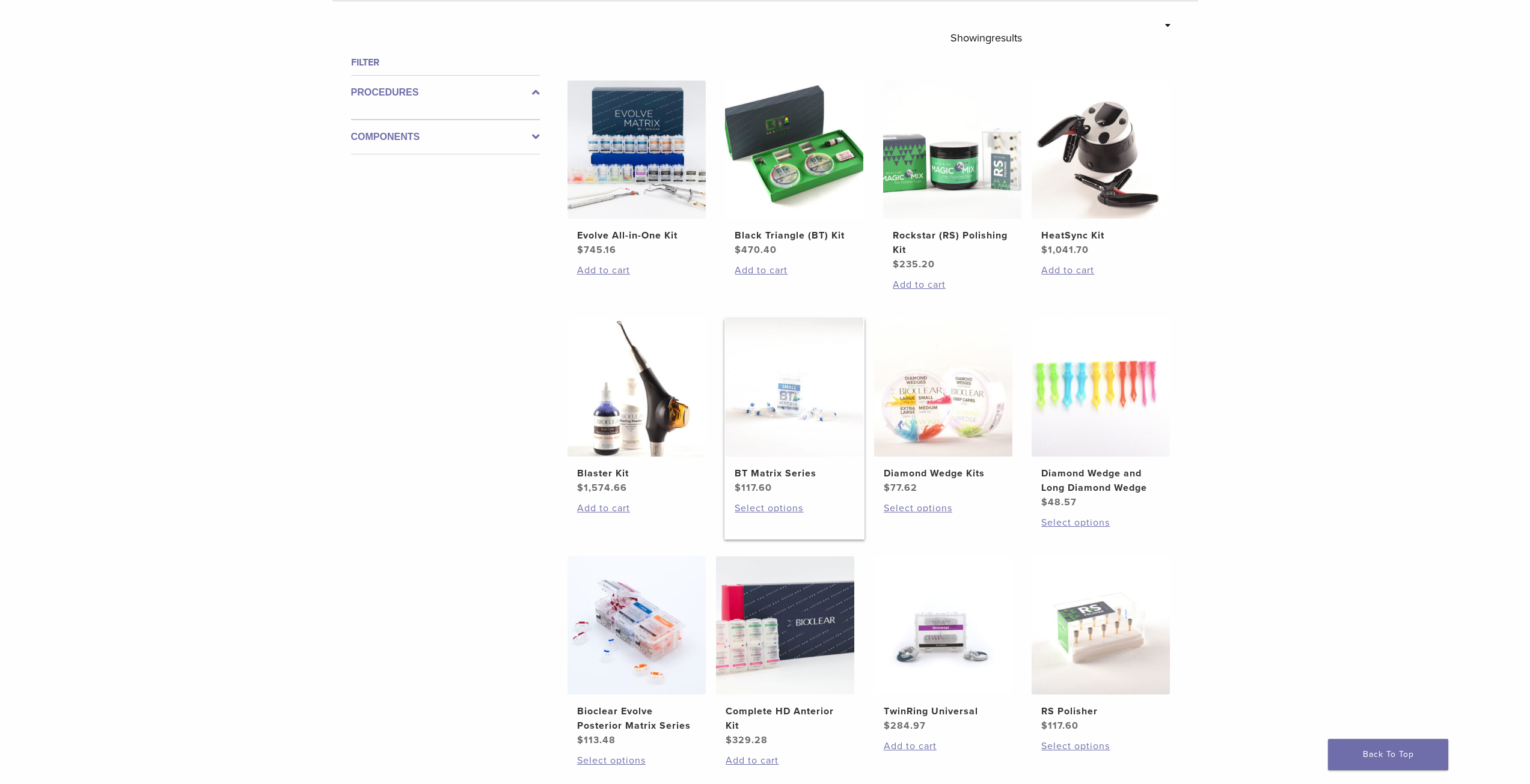
click at [771, 421] on img at bounding box center [794, 388] width 138 height 138
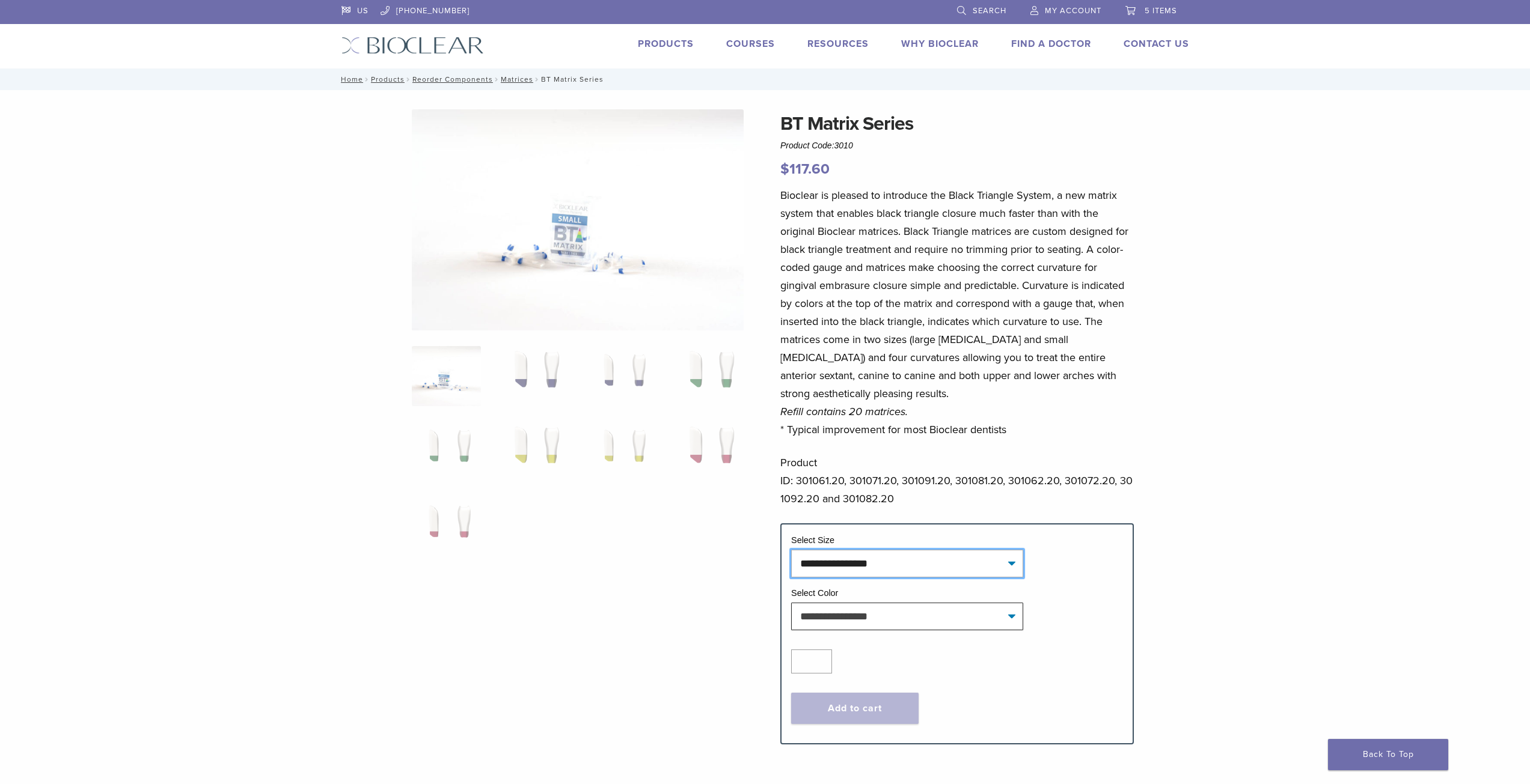
click at [1008, 562] on select "**********" at bounding box center [907, 564] width 232 height 27
click at [679, 43] on link "Products" at bounding box center [665, 44] width 56 height 12
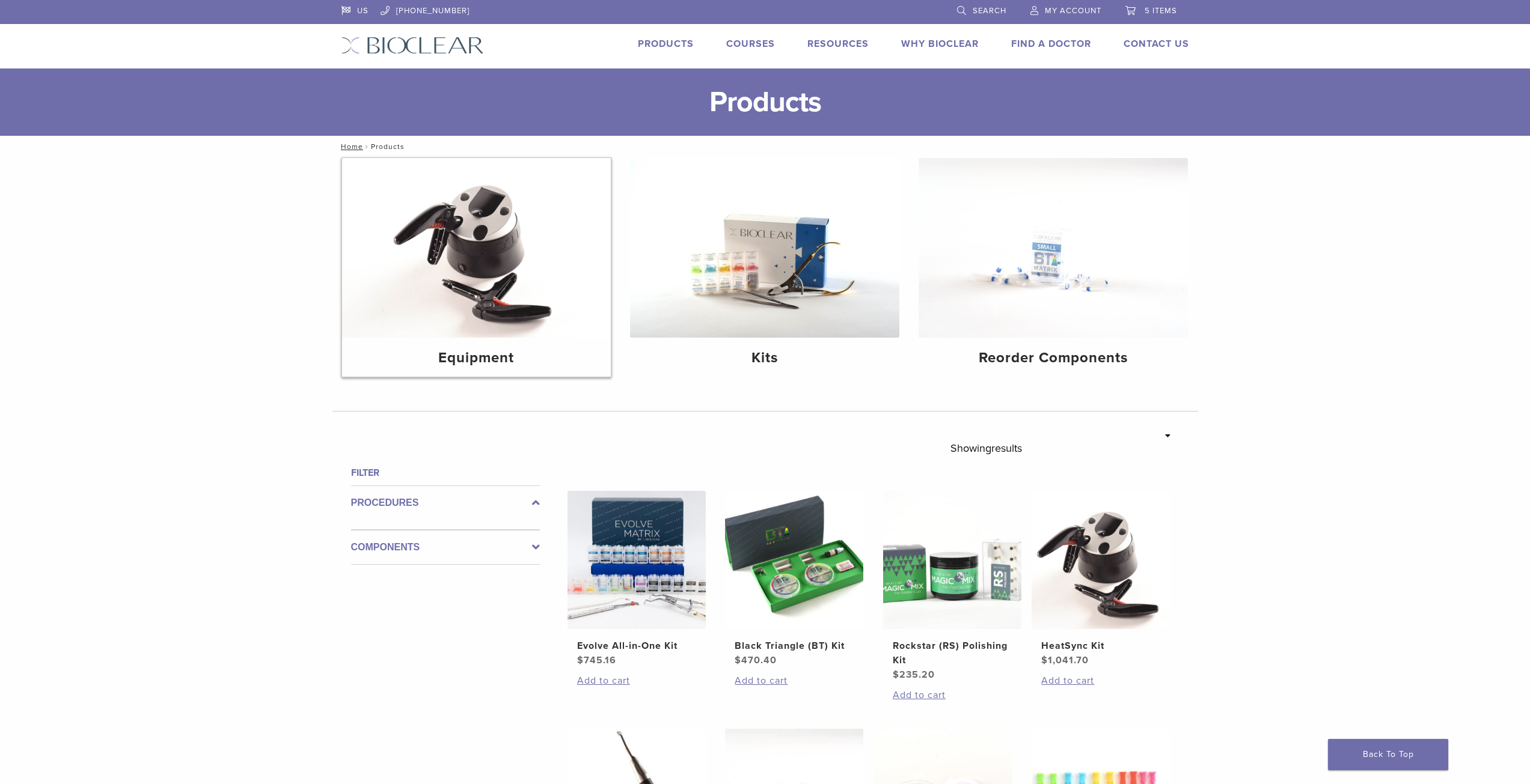
click at [464, 362] on h4 "Equipment" at bounding box center [476, 359] width 250 height 22
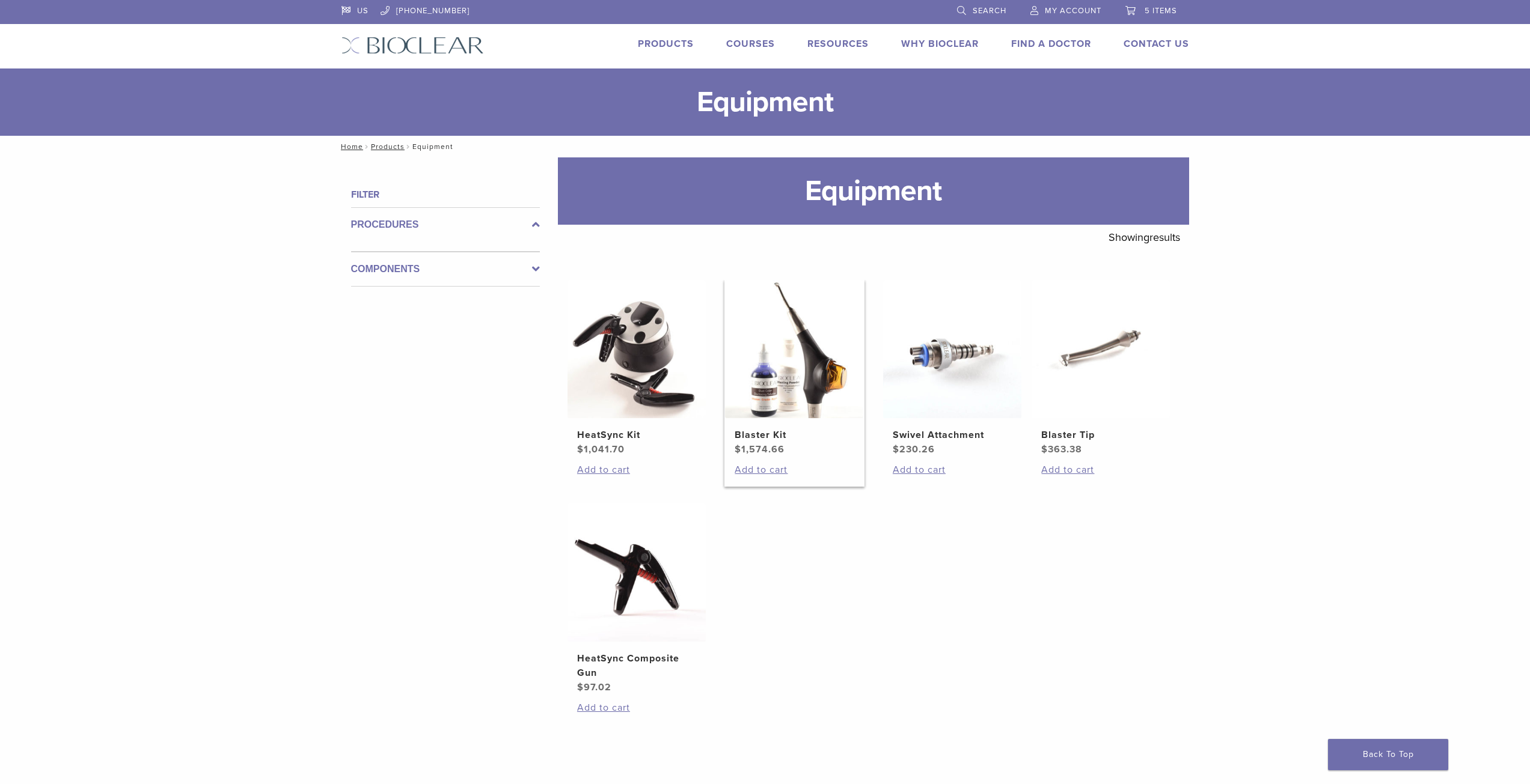
click at [759, 432] on h2 "Blaster Kit" at bounding box center [794, 435] width 119 height 15
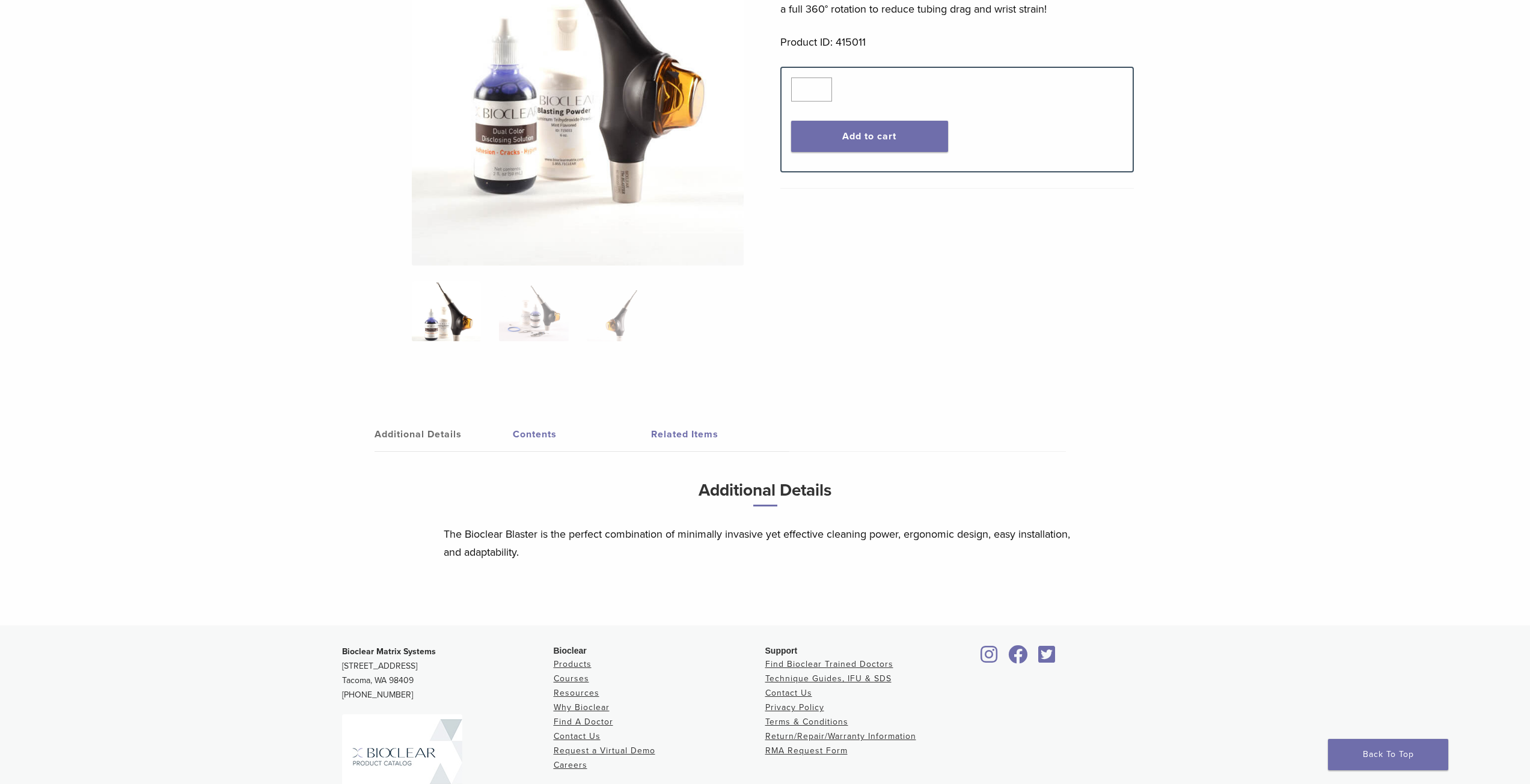
scroll to position [314, 0]
click at [533, 434] on link "Contents" at bounding box center [582, 433] width 138 height 34
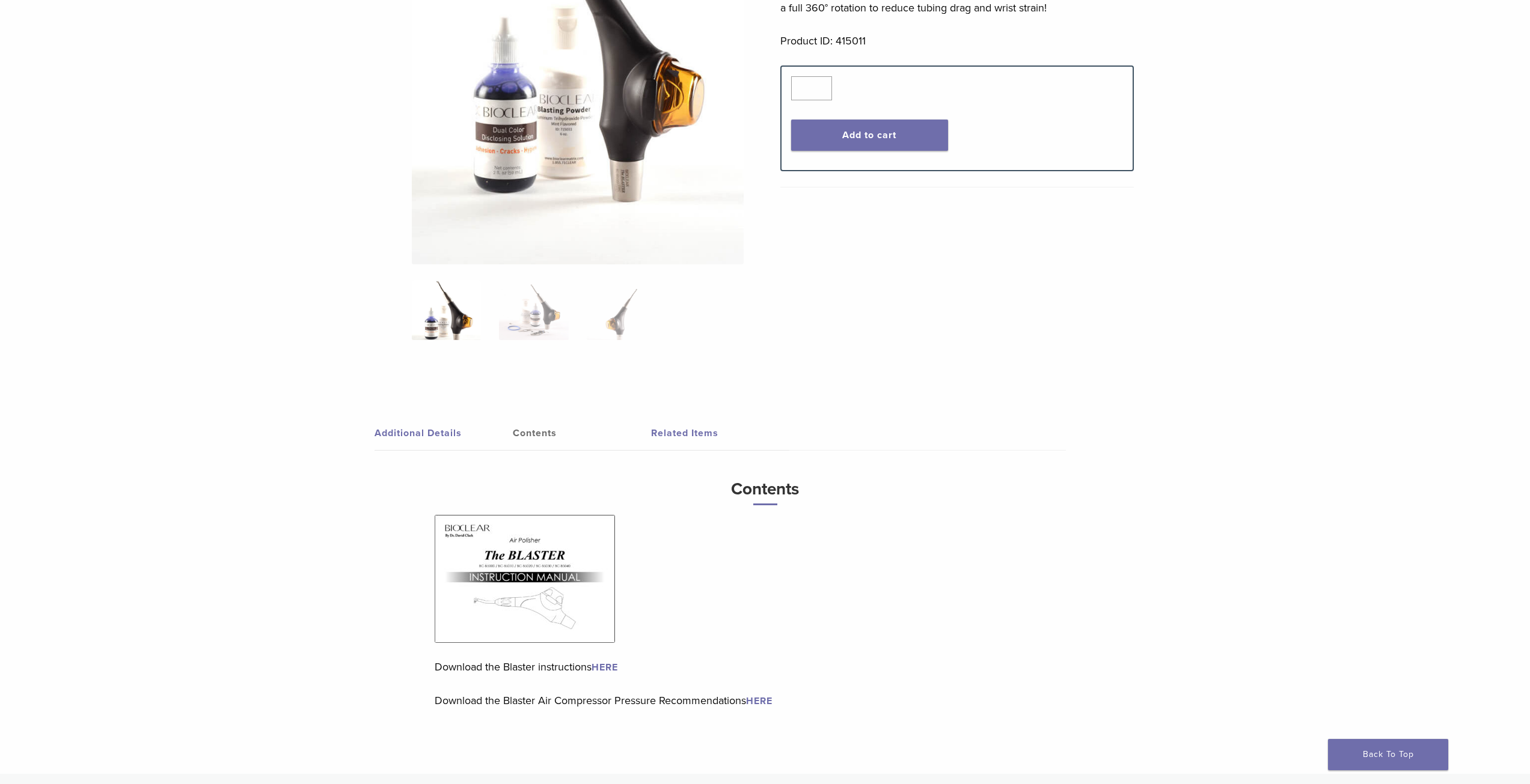
click at [665, 432] on link "Related Items" at bounding box center [720, 433] width 138 height 34
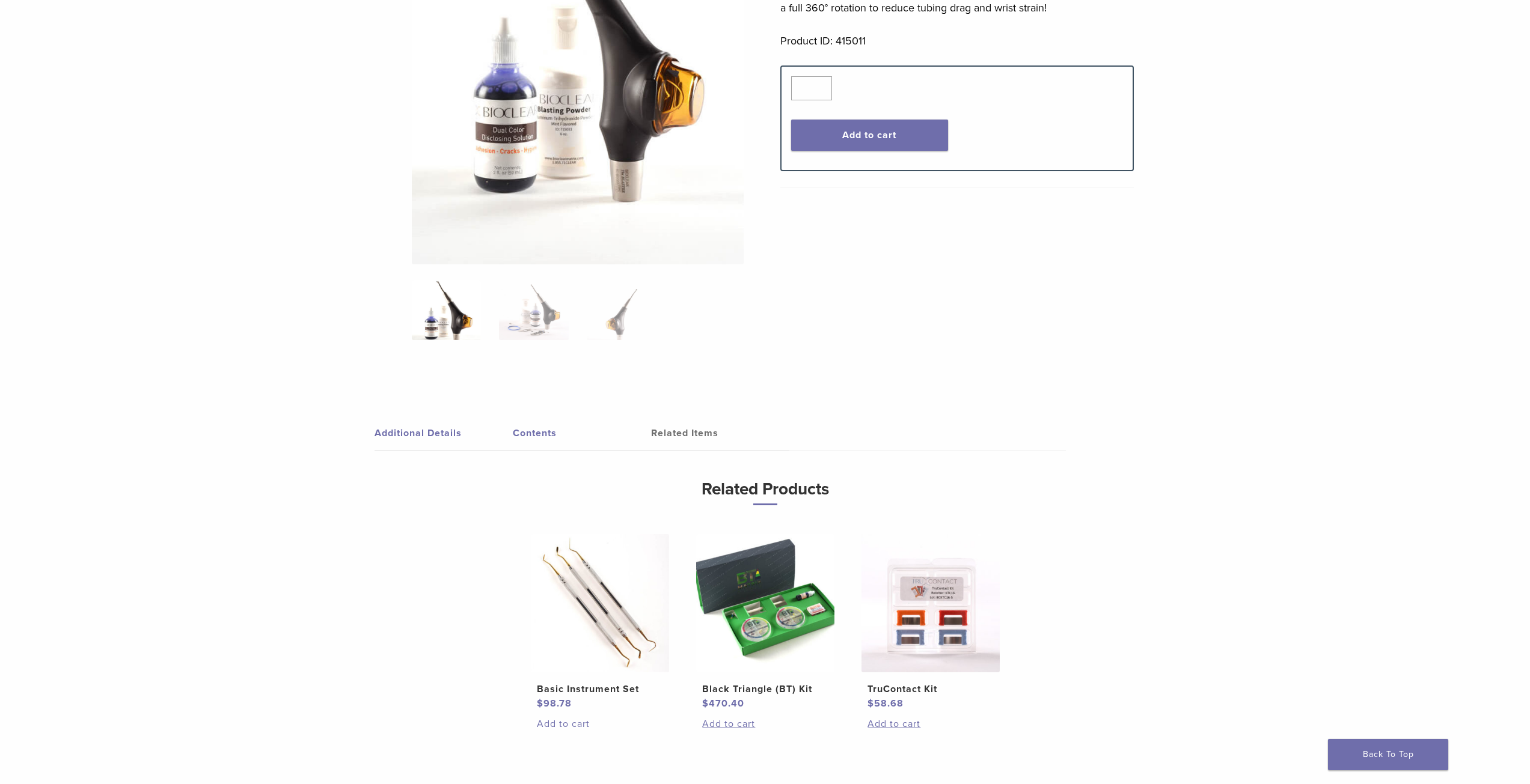
click at [562, 722] on link "Add to cart" at bounding box center [598, 724] width 125 height 15
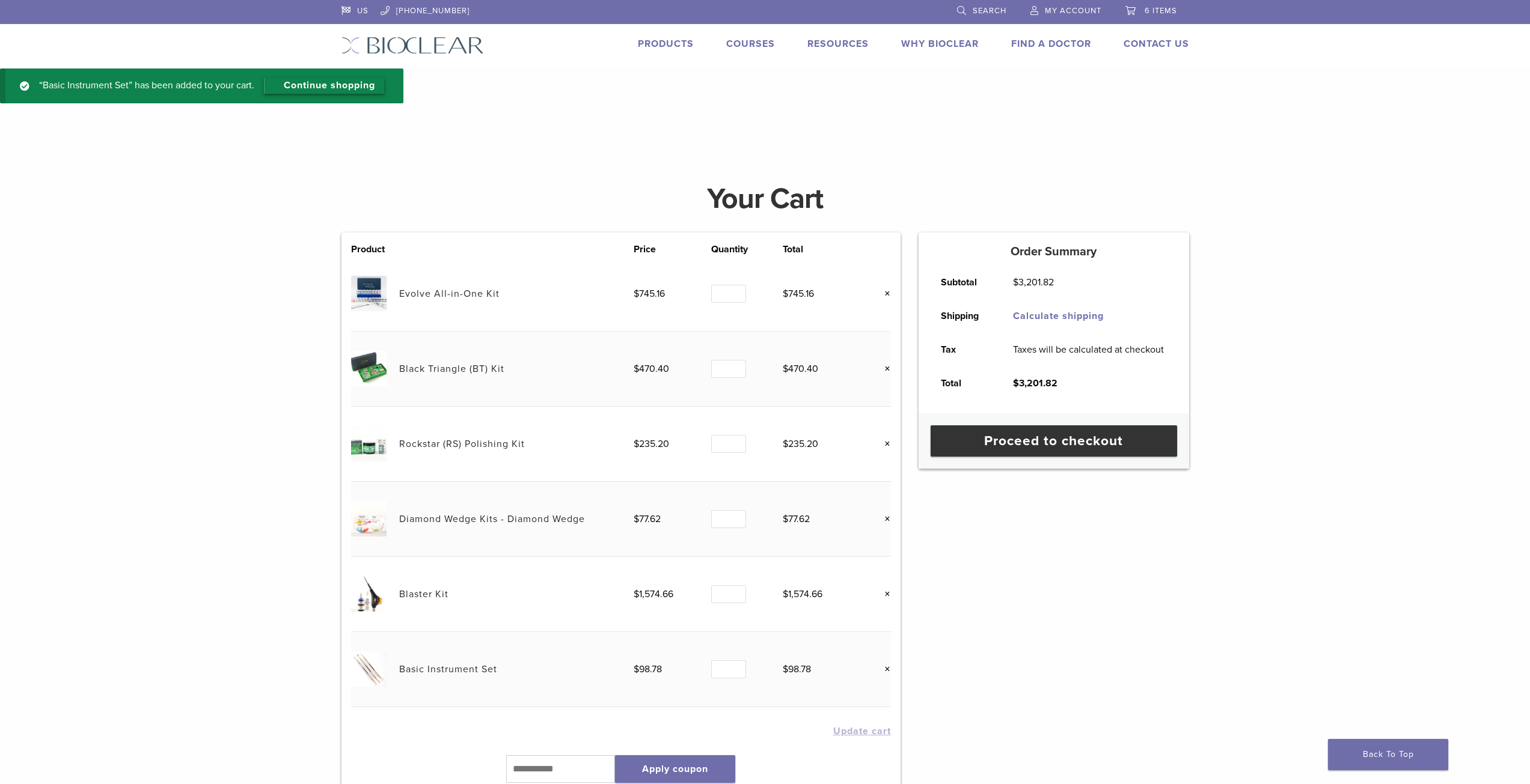
click at [329, 83] on link "Continue shopping" at bounding box center [324, 86] width 120 height 15
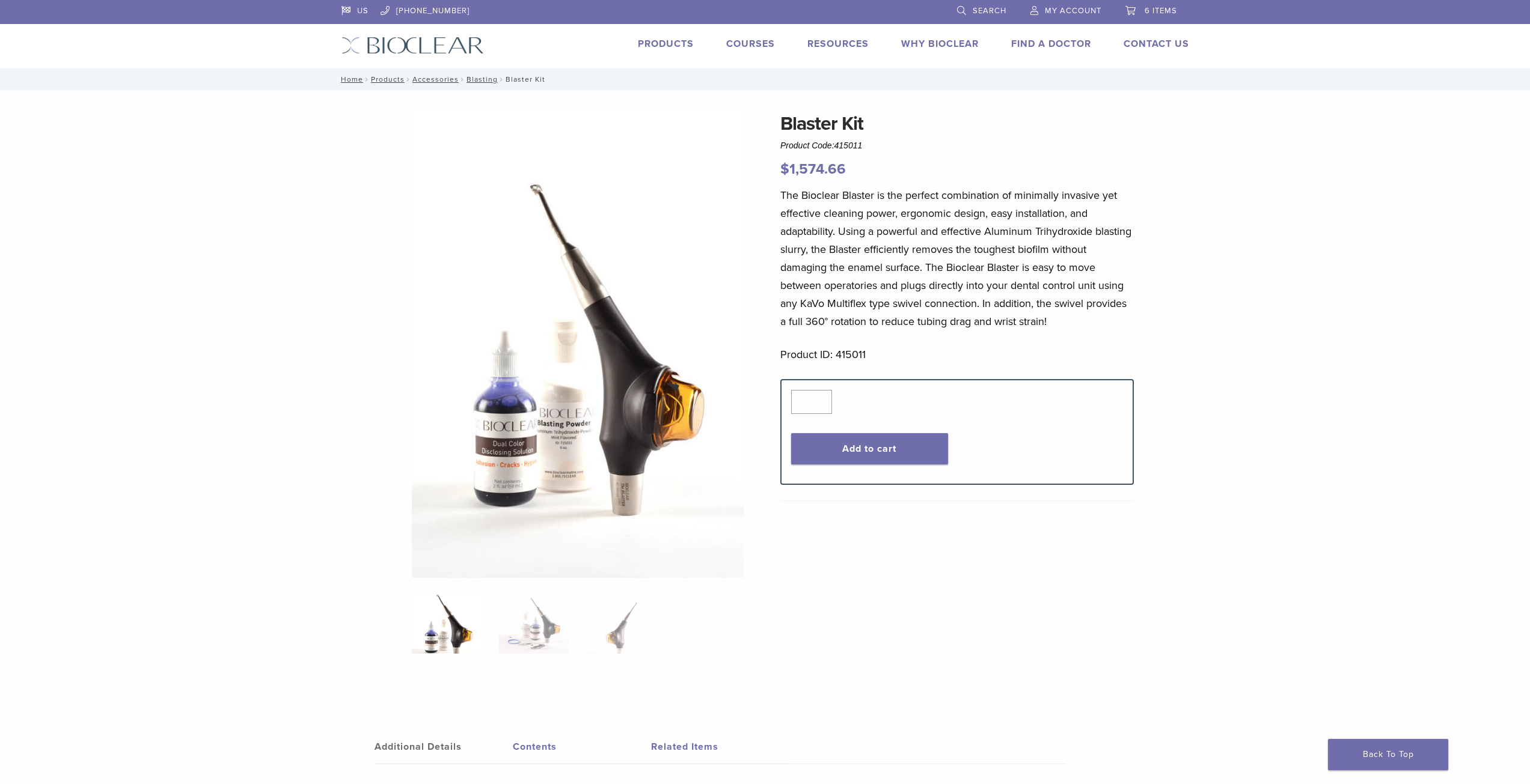
click at [665, 44] on link "Products" at bounding box center [665, 44] width 56 height 12
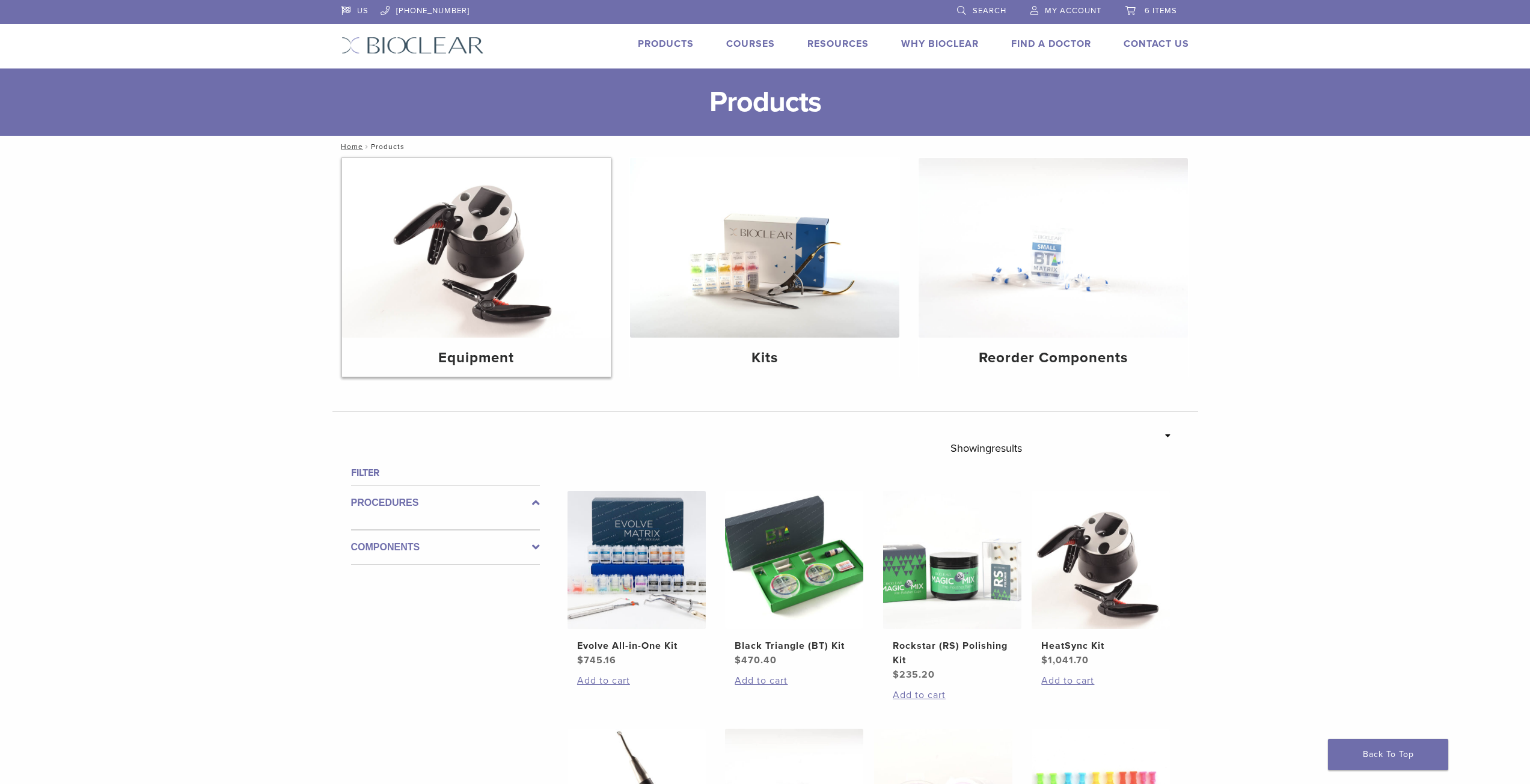
click at [485, 361] on h4 "Equipment" at bounding box center [476, 359] width 250 height 22
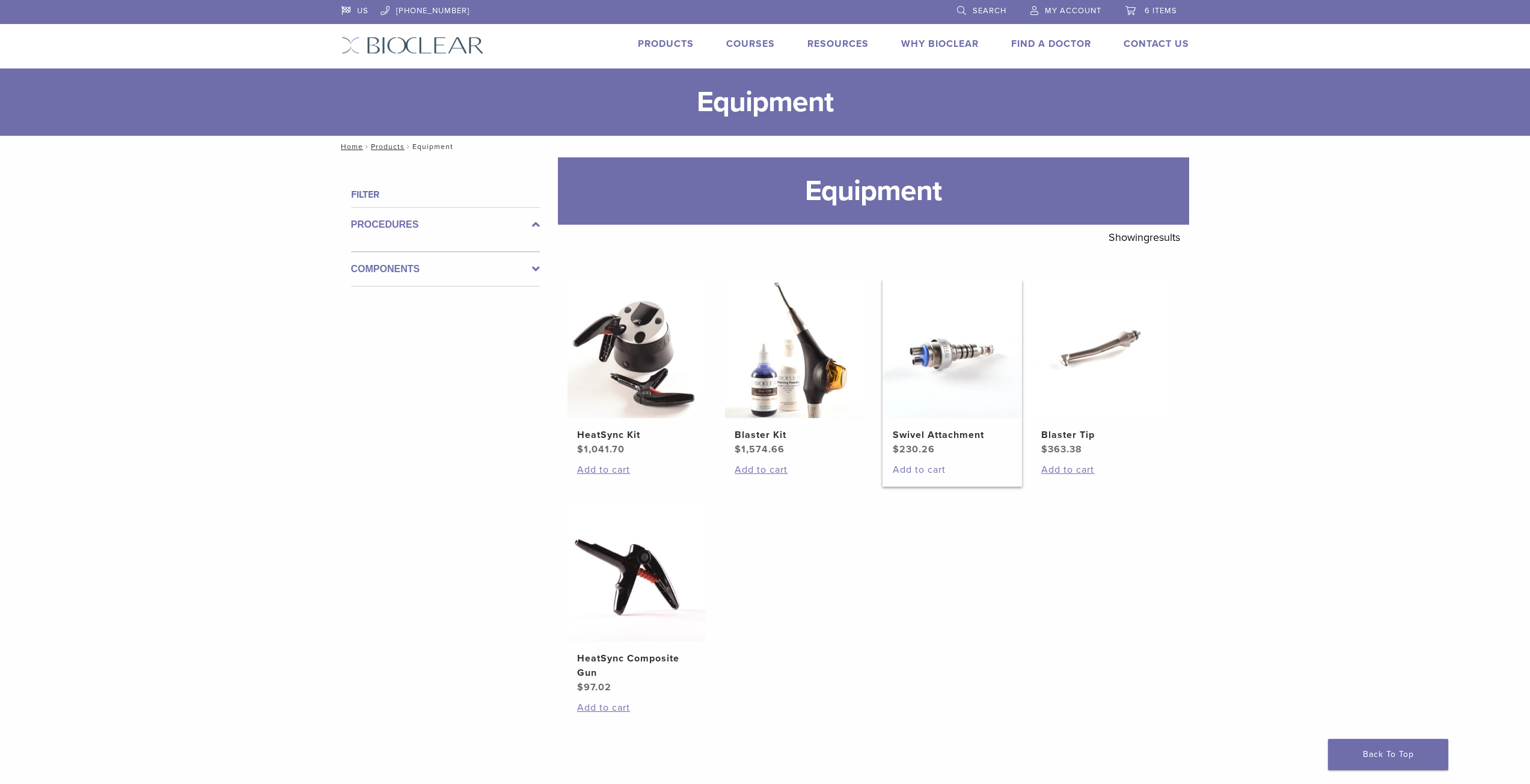
click at [933, 469] on link "Add to cart" at bounding box center [952, 470] width 119 height 15
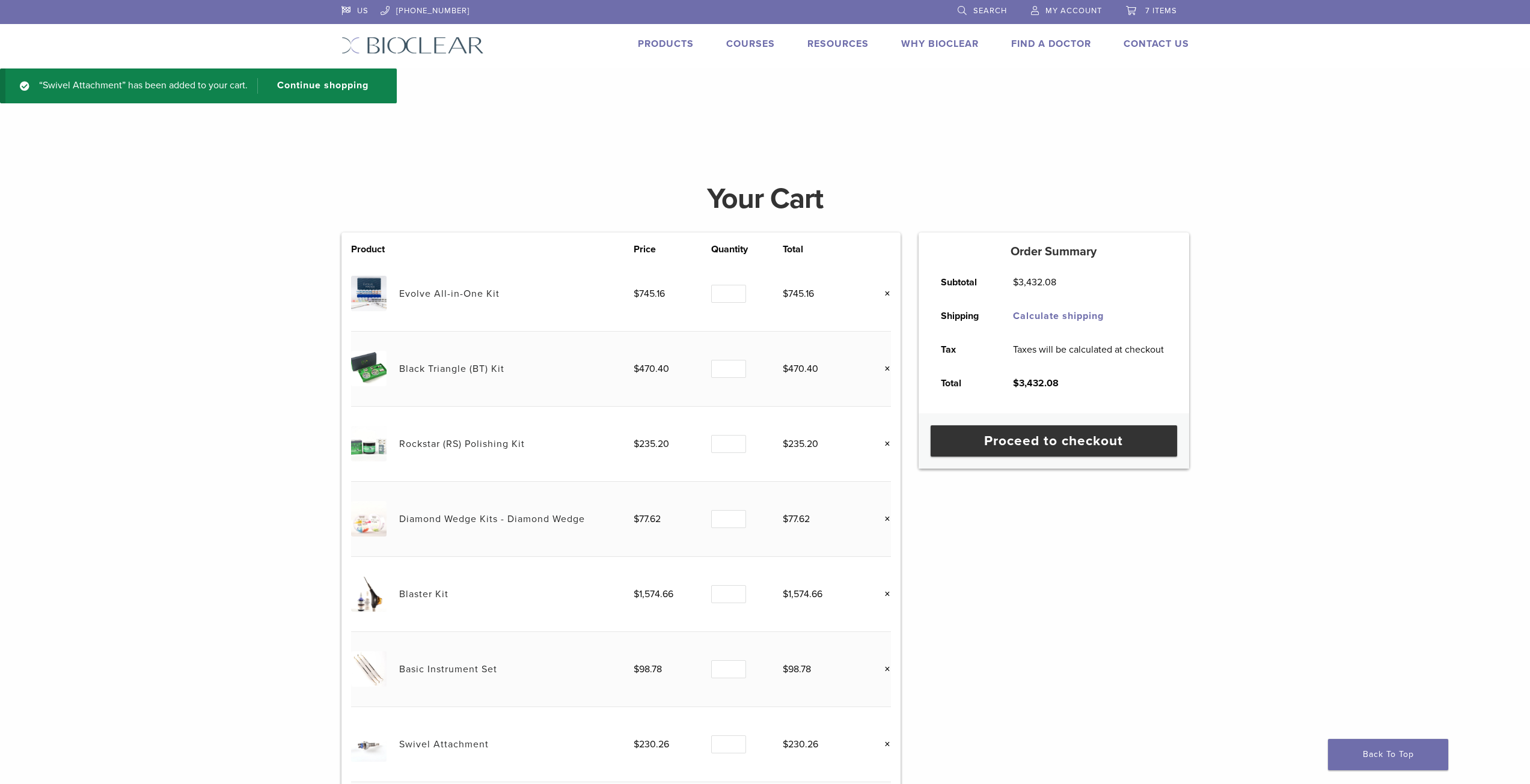
click at [664, 47] on link "Products" at bounding box center [665, 44] width 56 height 12
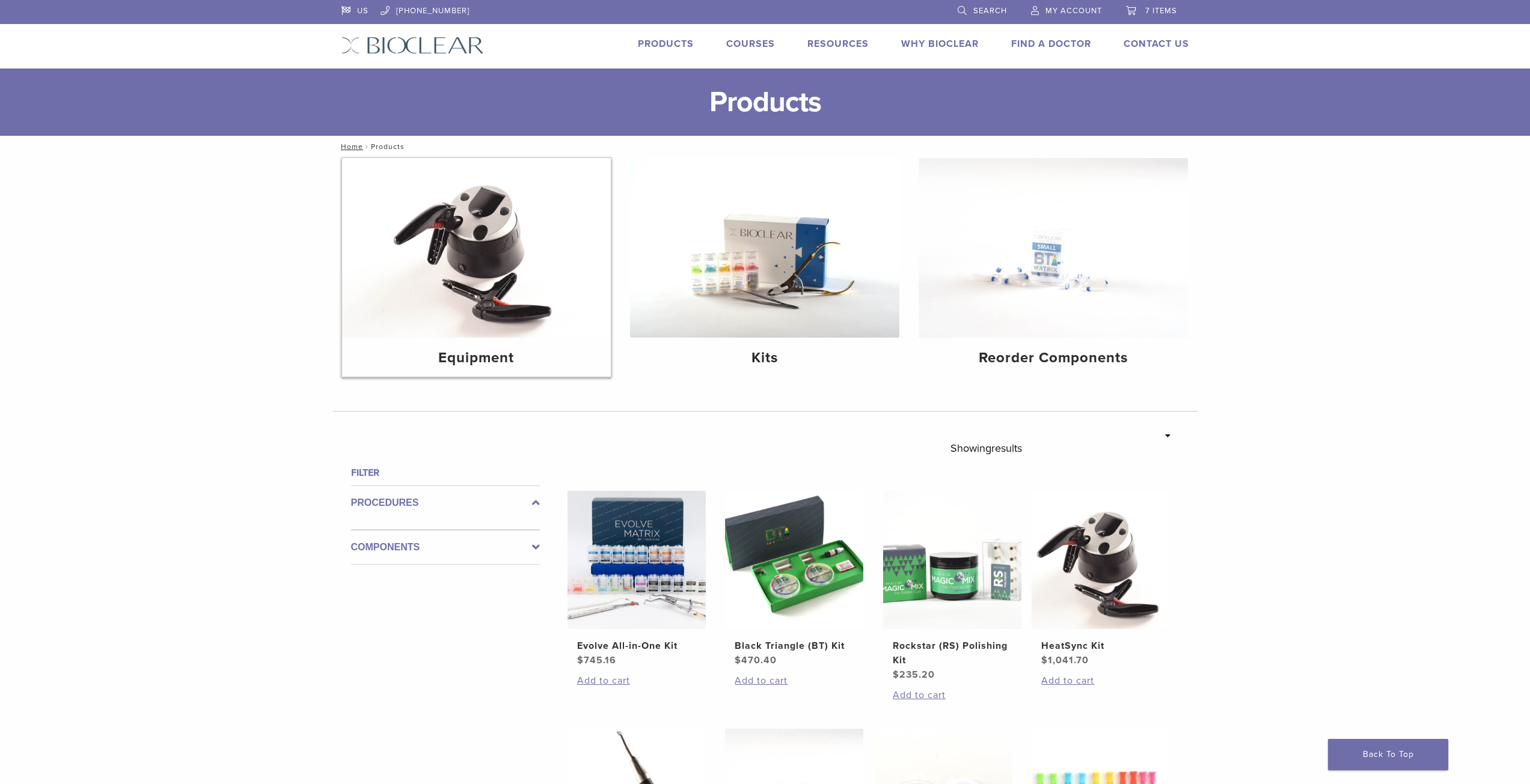
click at [459, 358] on h4 "Equipment" at bounding box center [476, 359] width 250 height 22
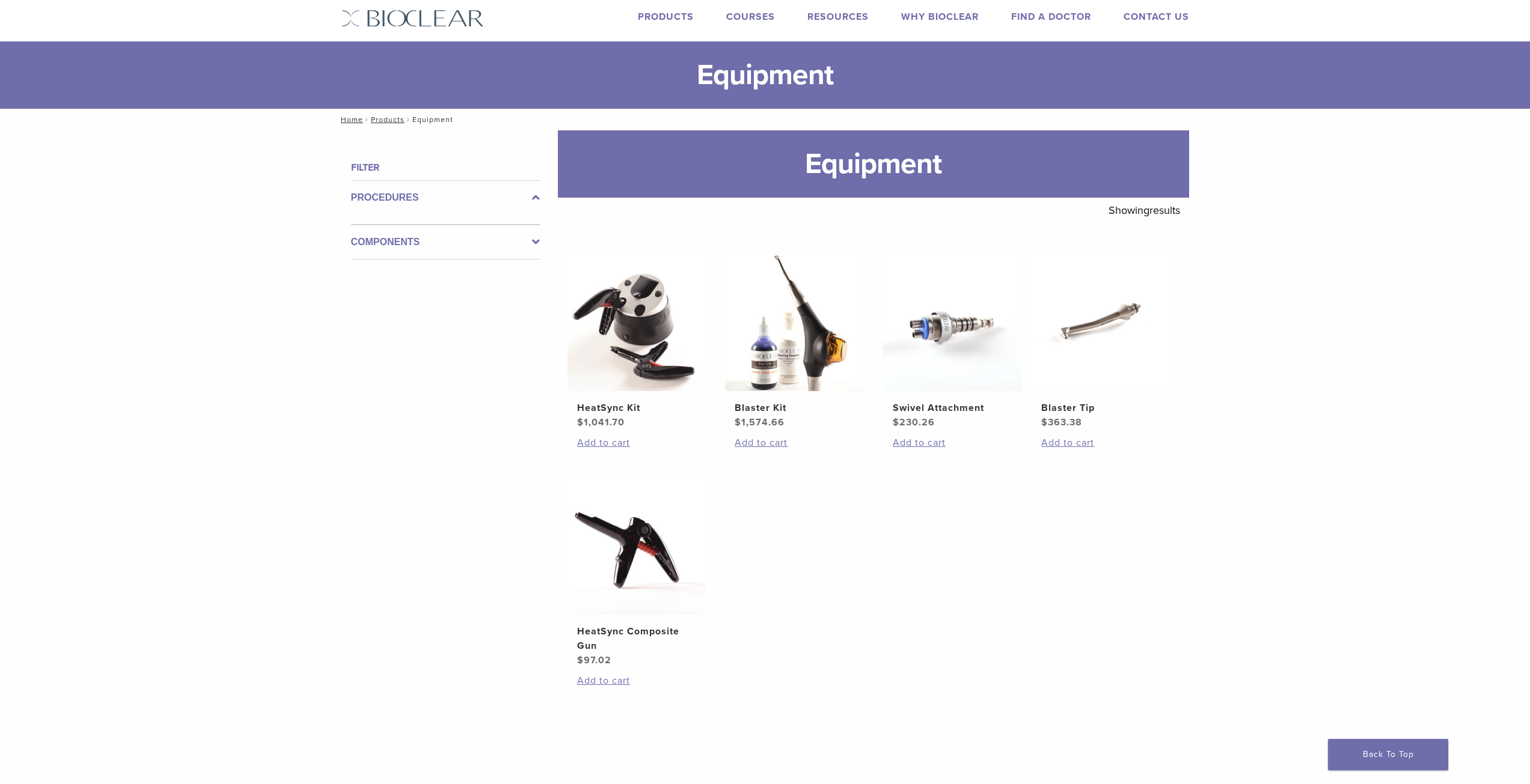
scroll to position [38, 0]
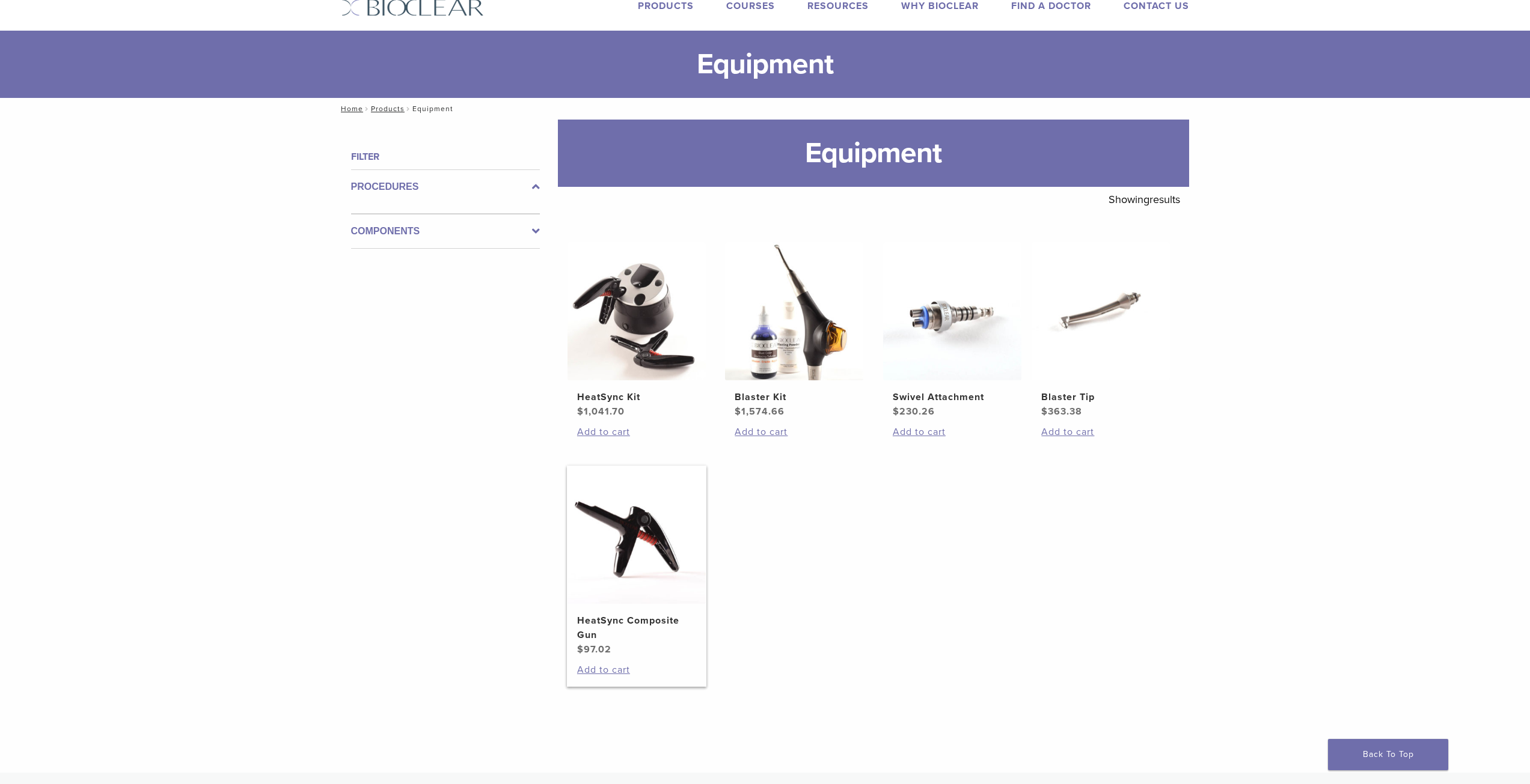
click at [630, 542] on img at bounding box center [637, 535] width 138 height 138
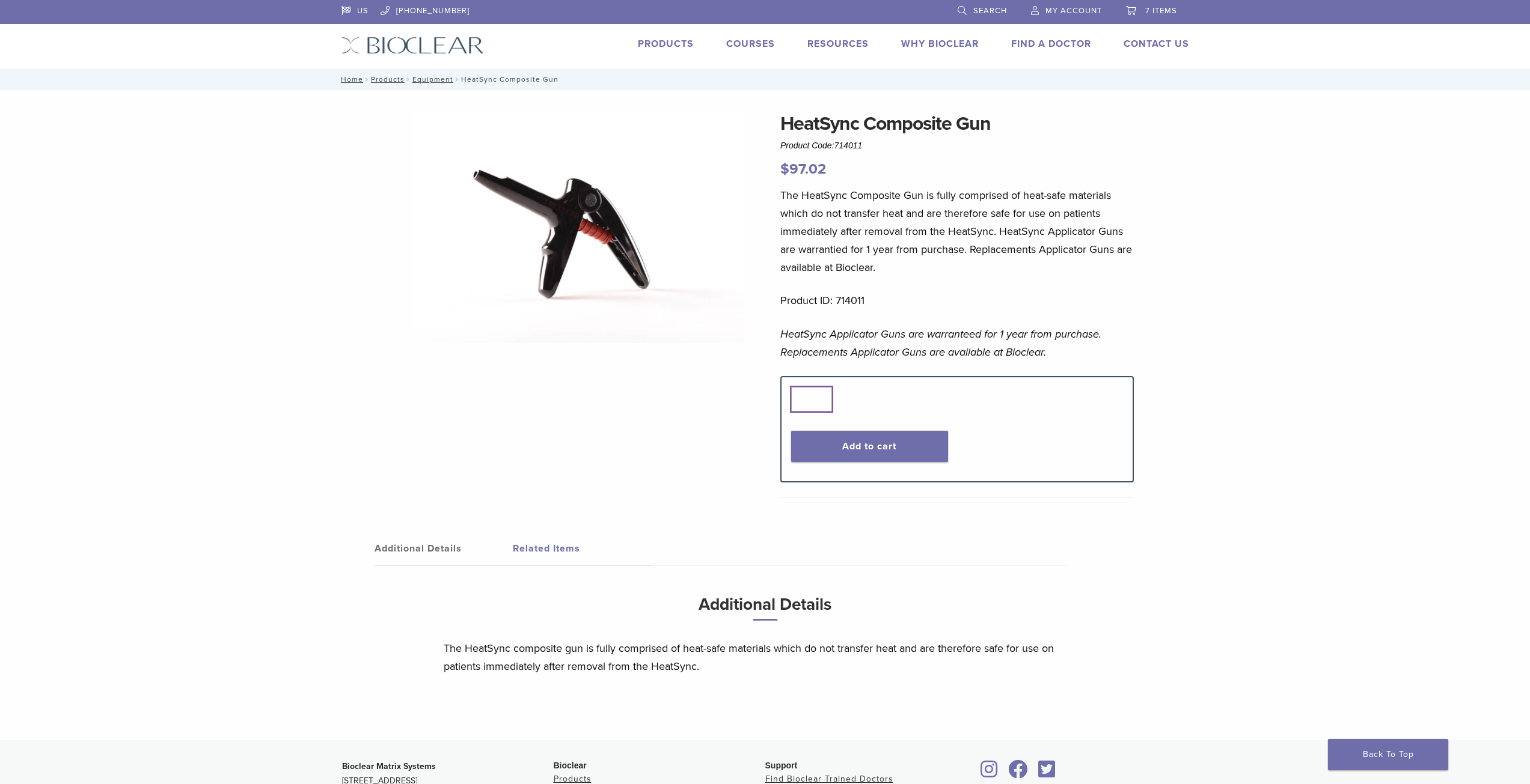
click at [811, 396] on input "*" at bounding box center [811, 399] width 41 height 24
type input "*"
click at [871, 443] on button "Add to cart" at bounding box center [870, 446] width 157 height 31
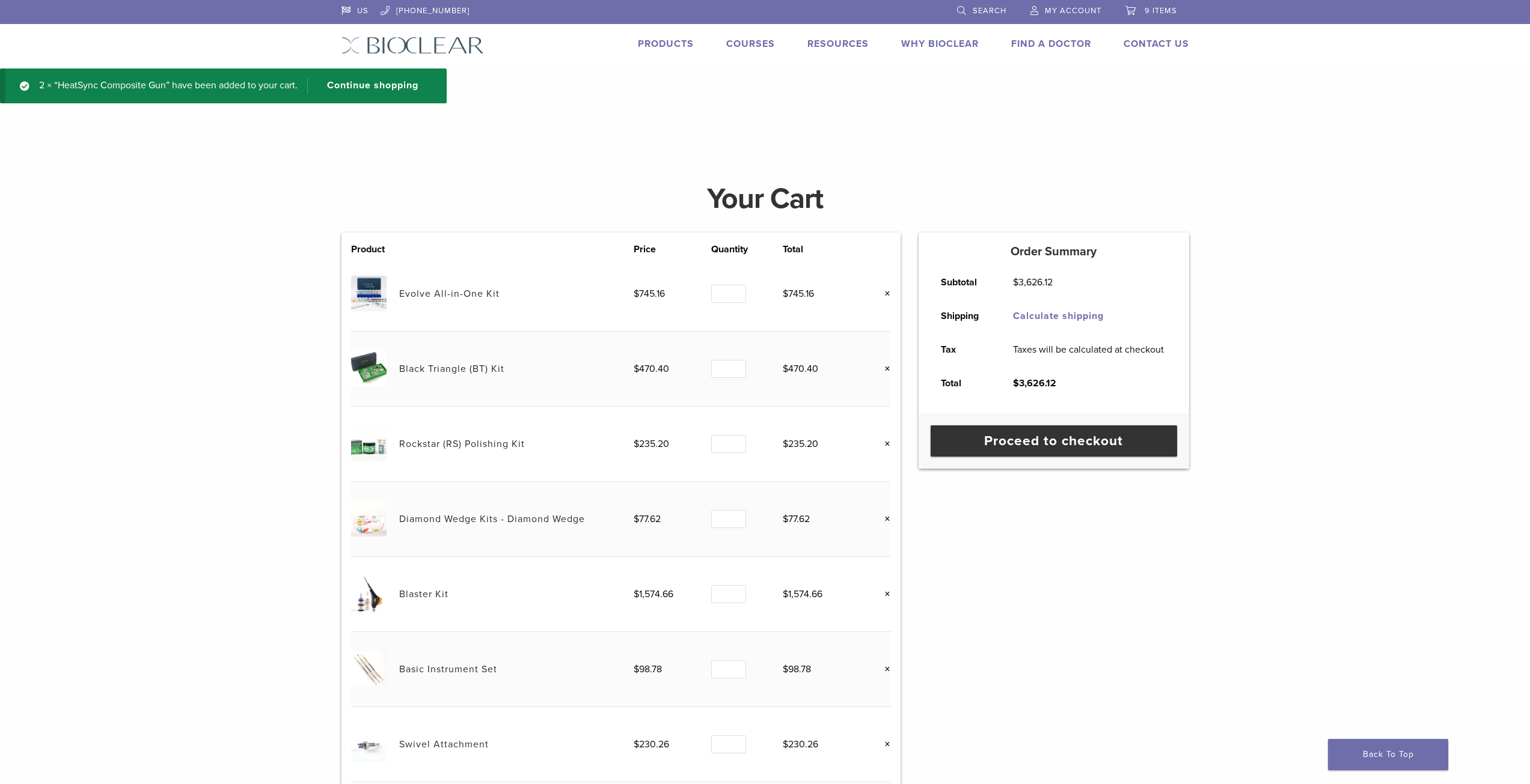
click at [660, 46] on link "Products" at bounding box center [665, 44] width 56 height 12
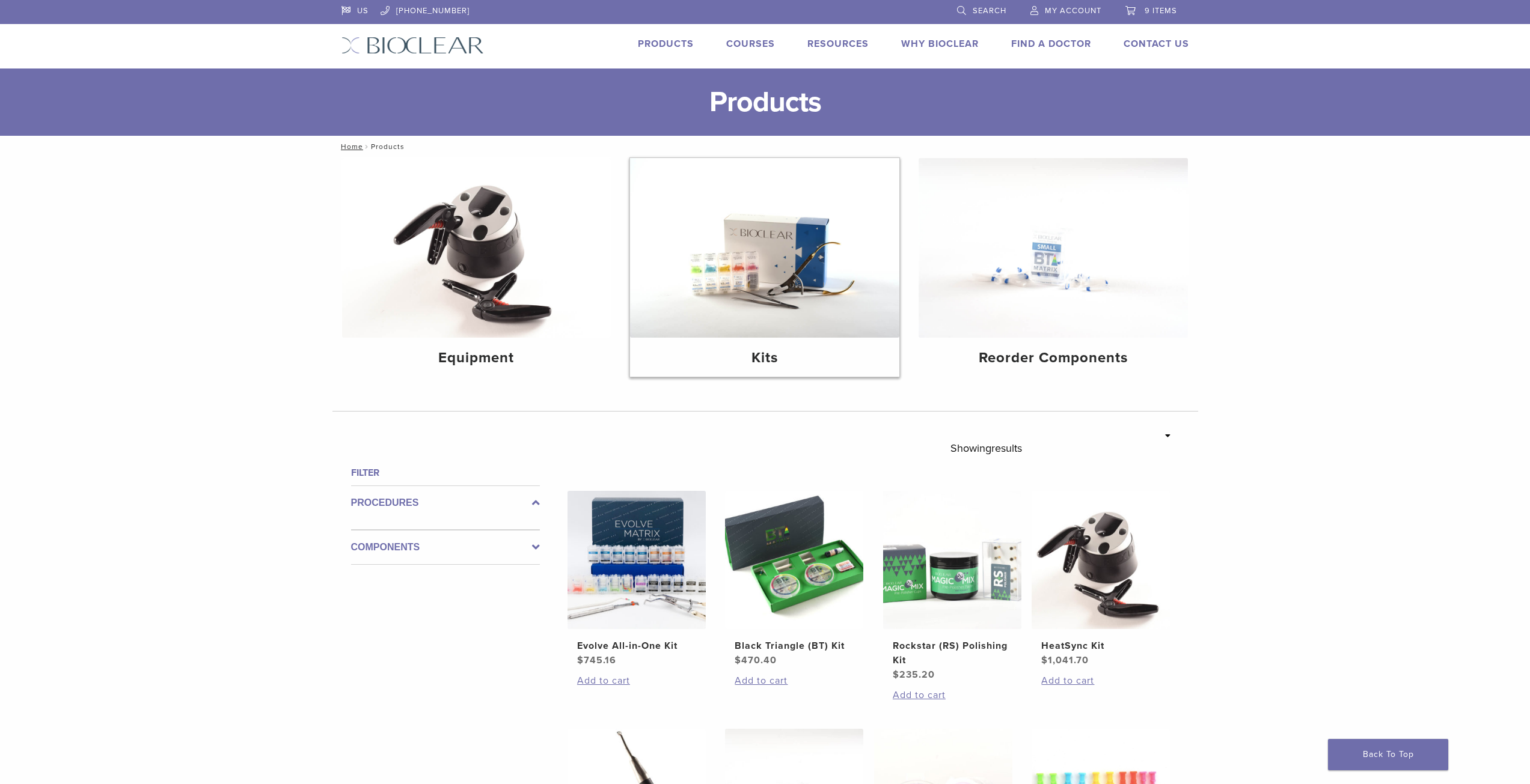
click at [760, 360] on h4 "Kits" at bounding box center [764, 359] width 250 height 22
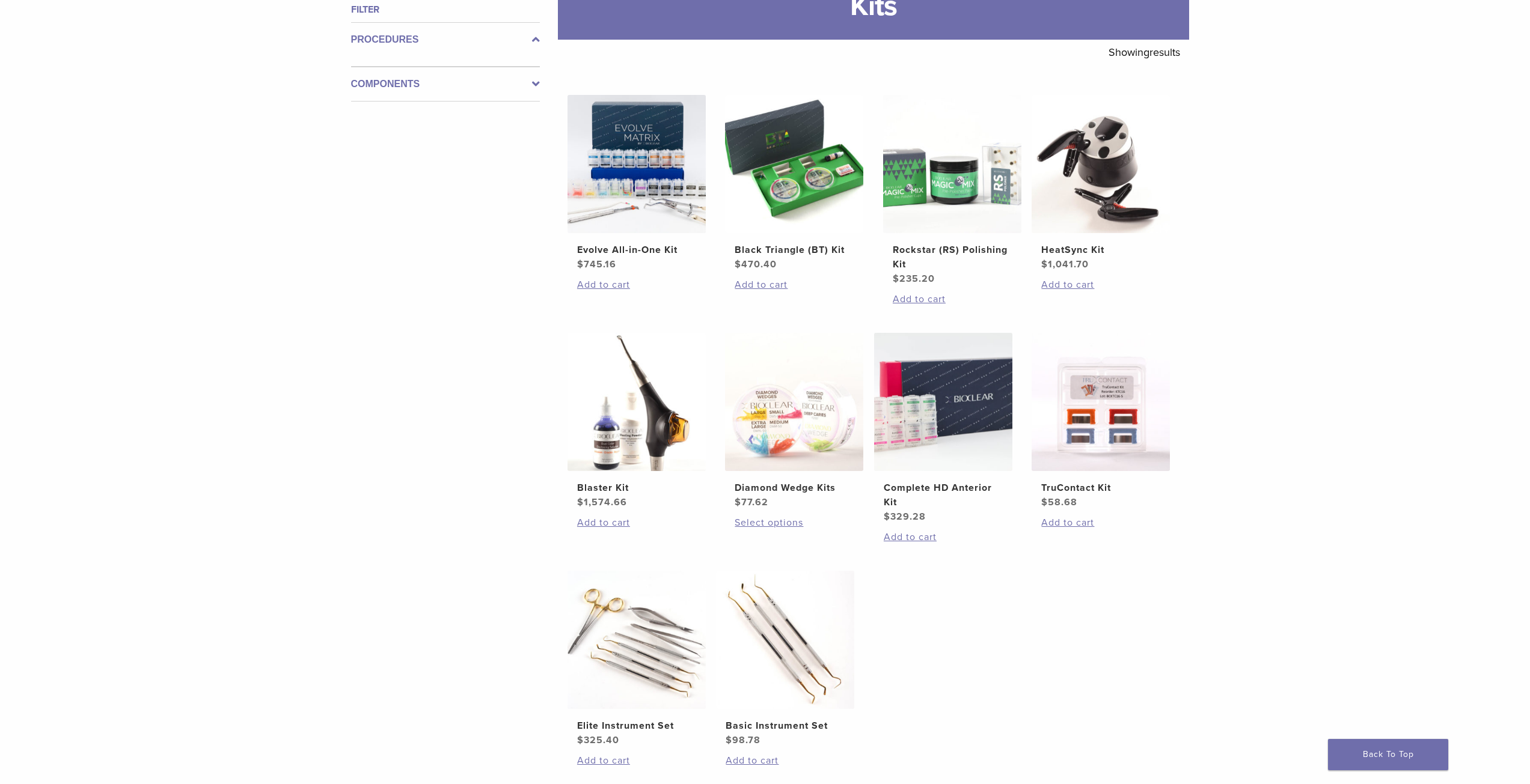
scroll to position [187, 0]
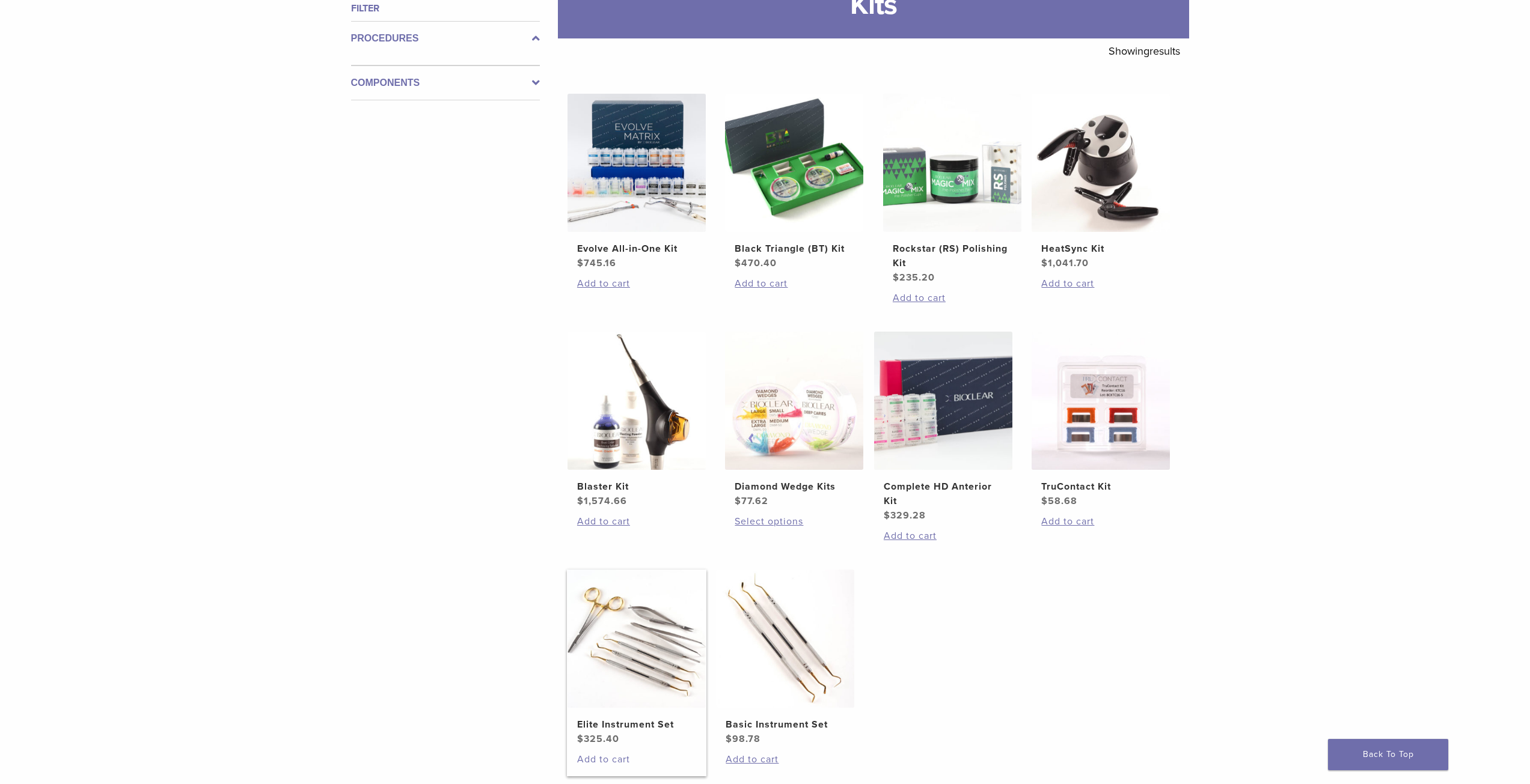
click at [597, 759] on link "Add to cart" at bounding box center [637, 759] width 119 height 15
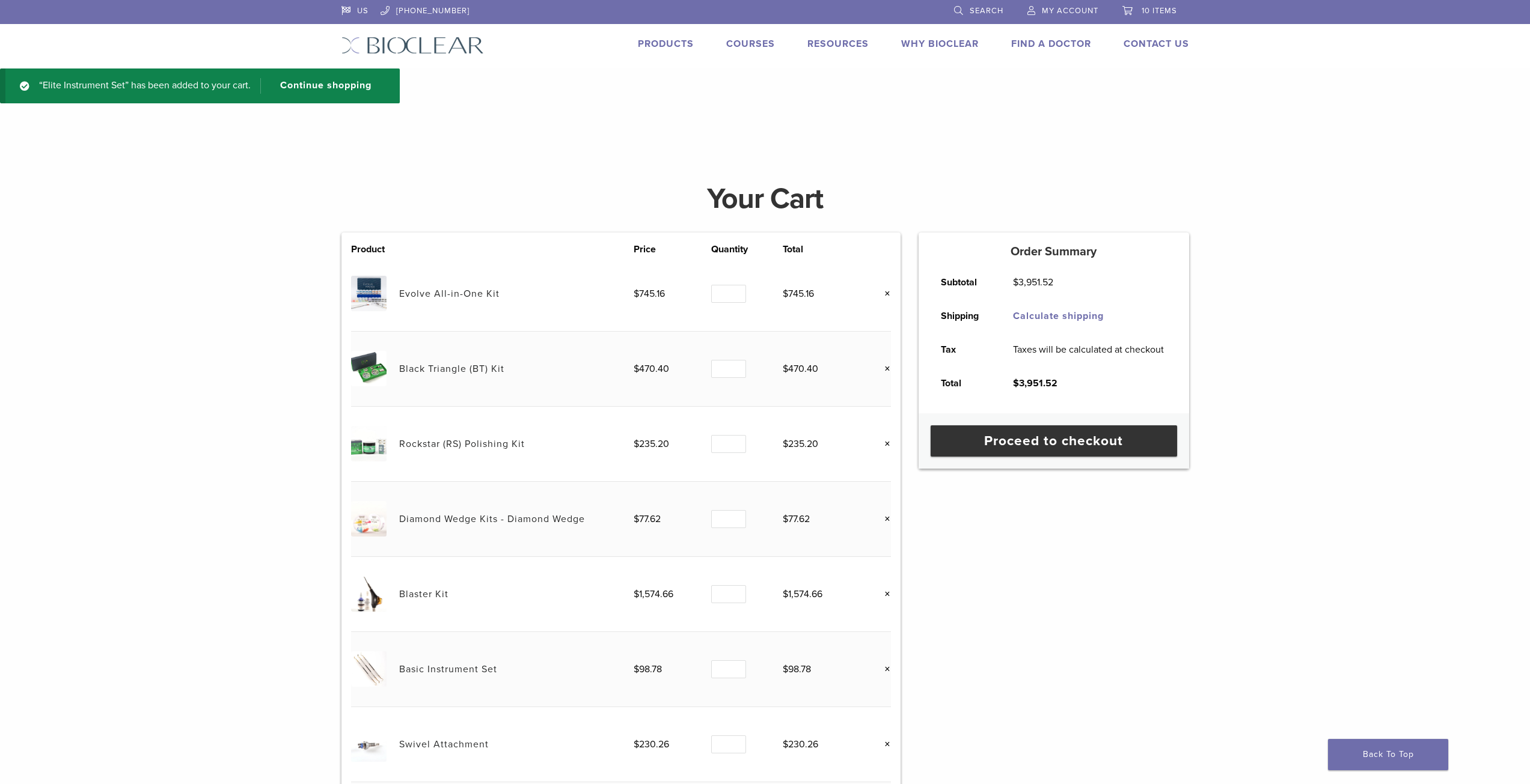
click at [884, 669] on link "×" at bounding box center [882, 669] width 15 height 15
